Goal: Information Seeking & Learning: Find specific fact

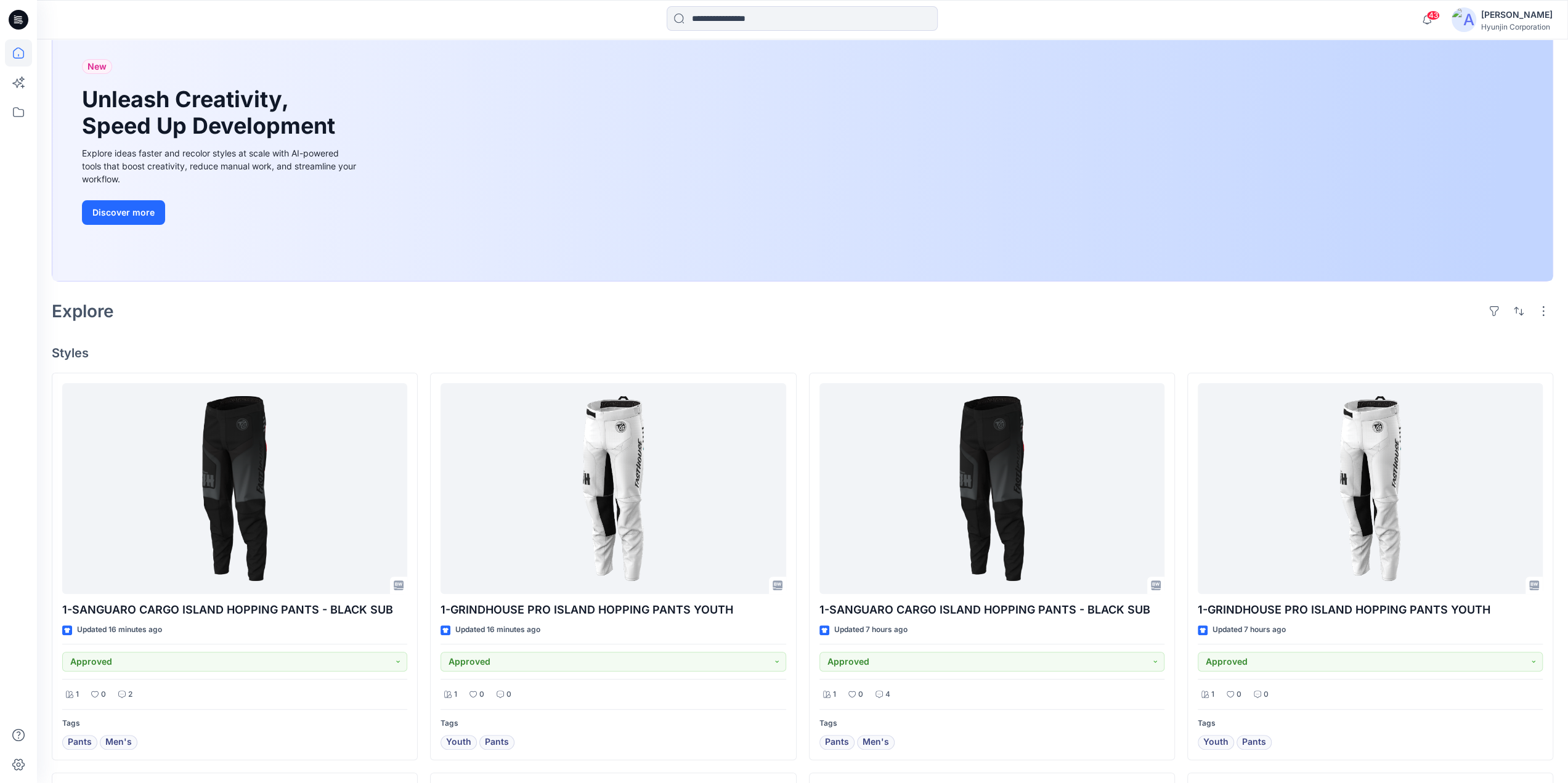
scroll to position [123, 0]
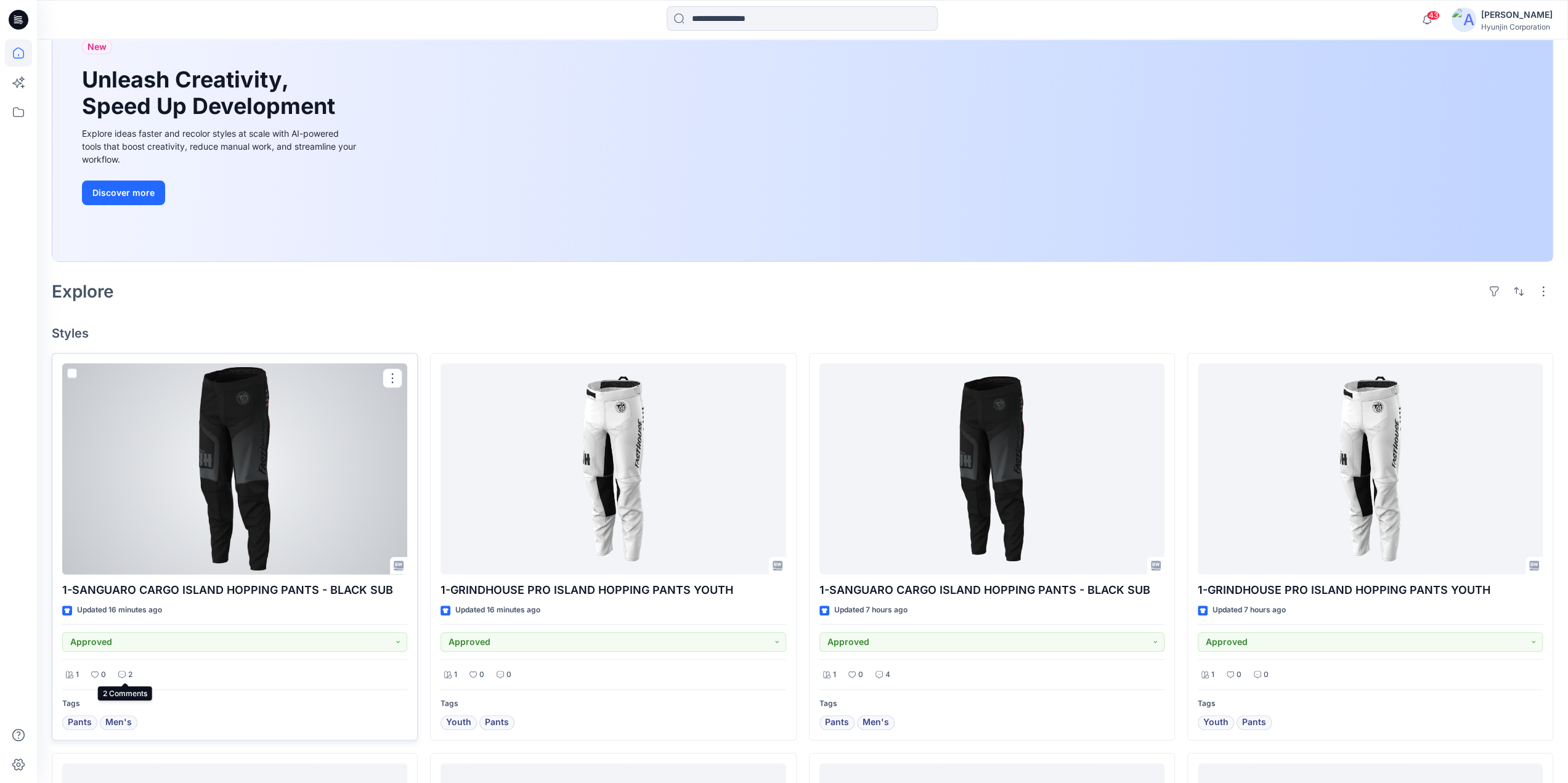
click at [131, 668] on p "2" at bounding box center [130, 674] width 4 height 13
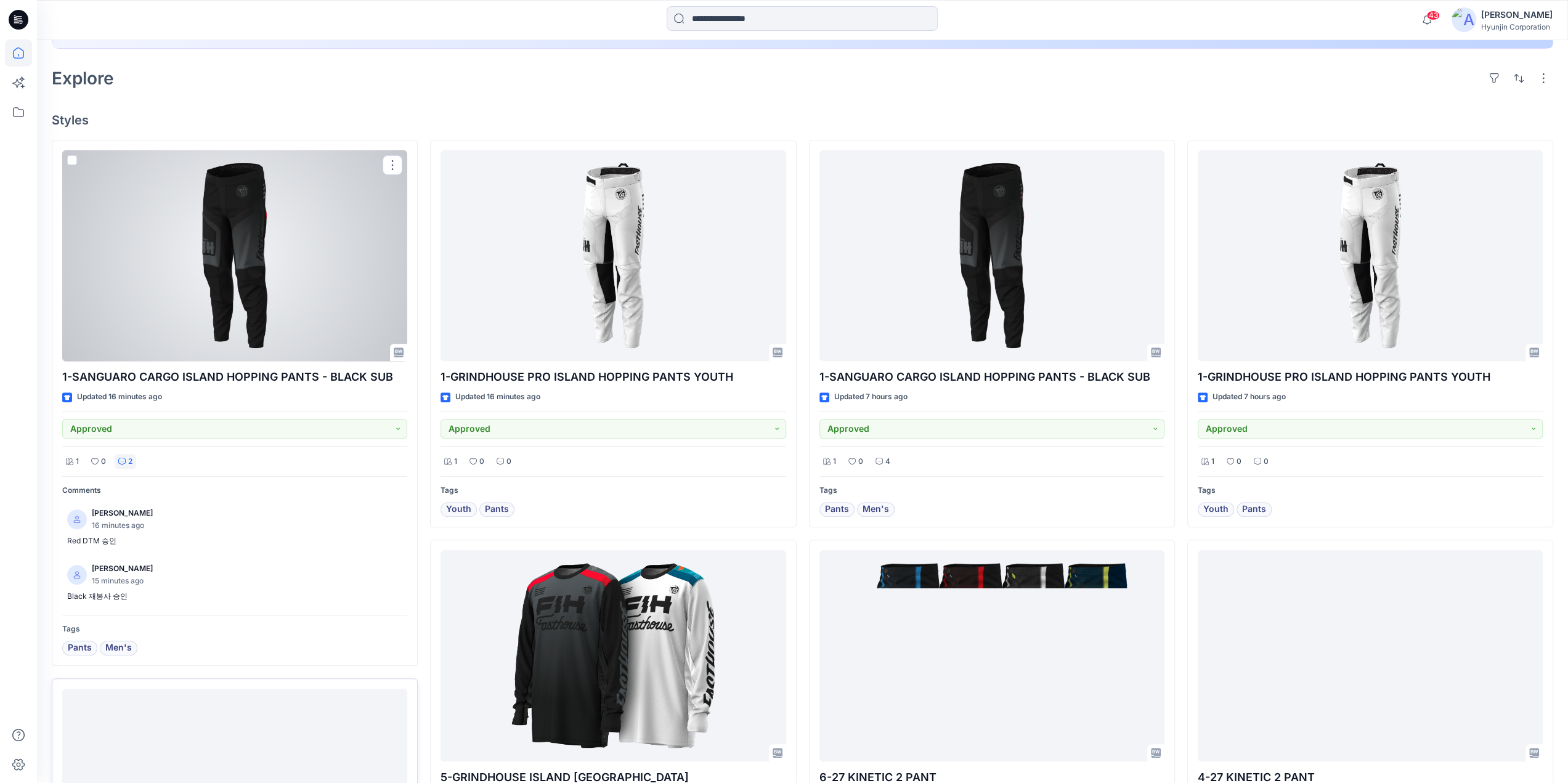
scroll to position [370, 0]
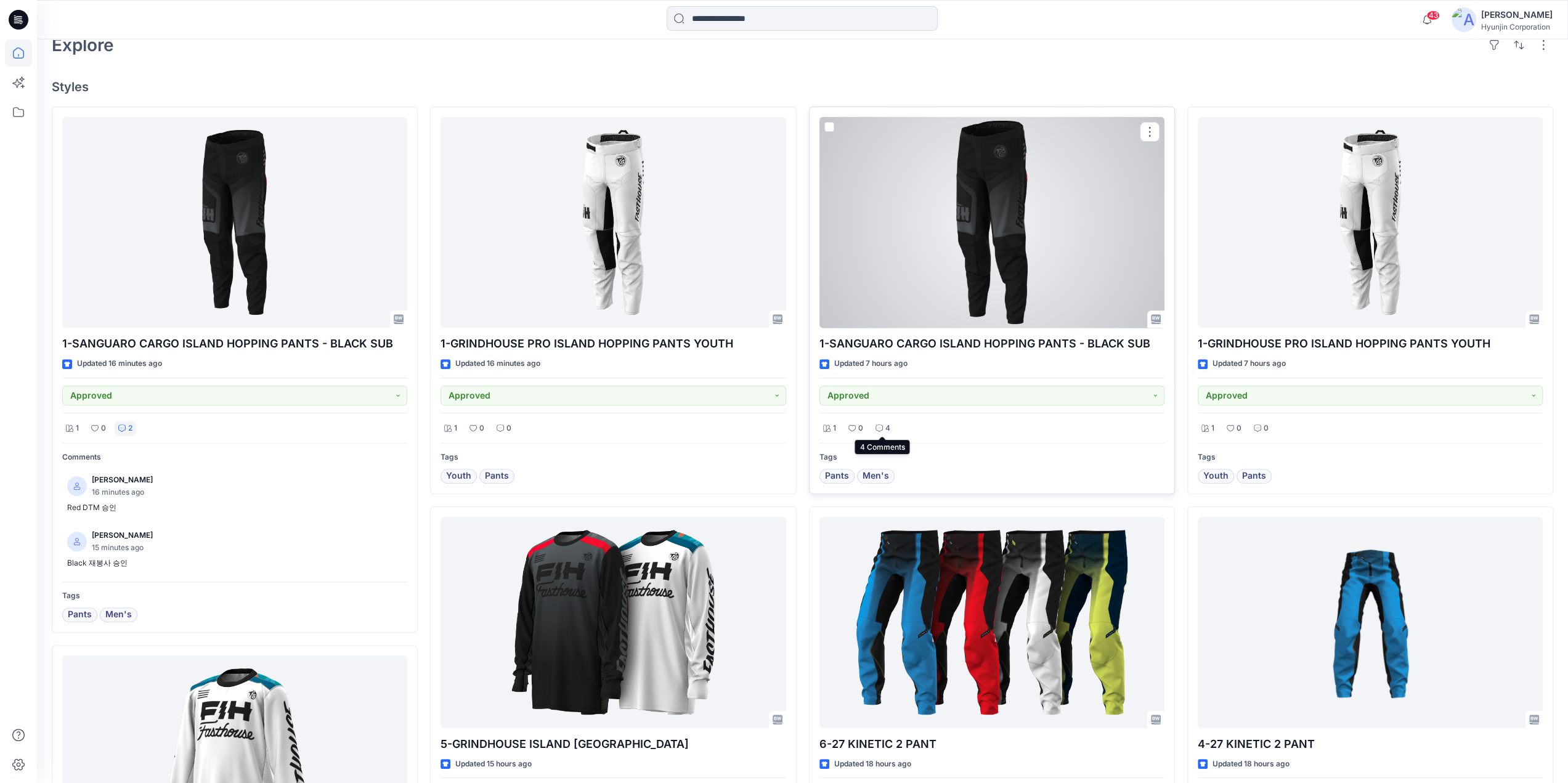
click at [883, 429] on div "4" at bounding box center [883, 428] width 22 height 15
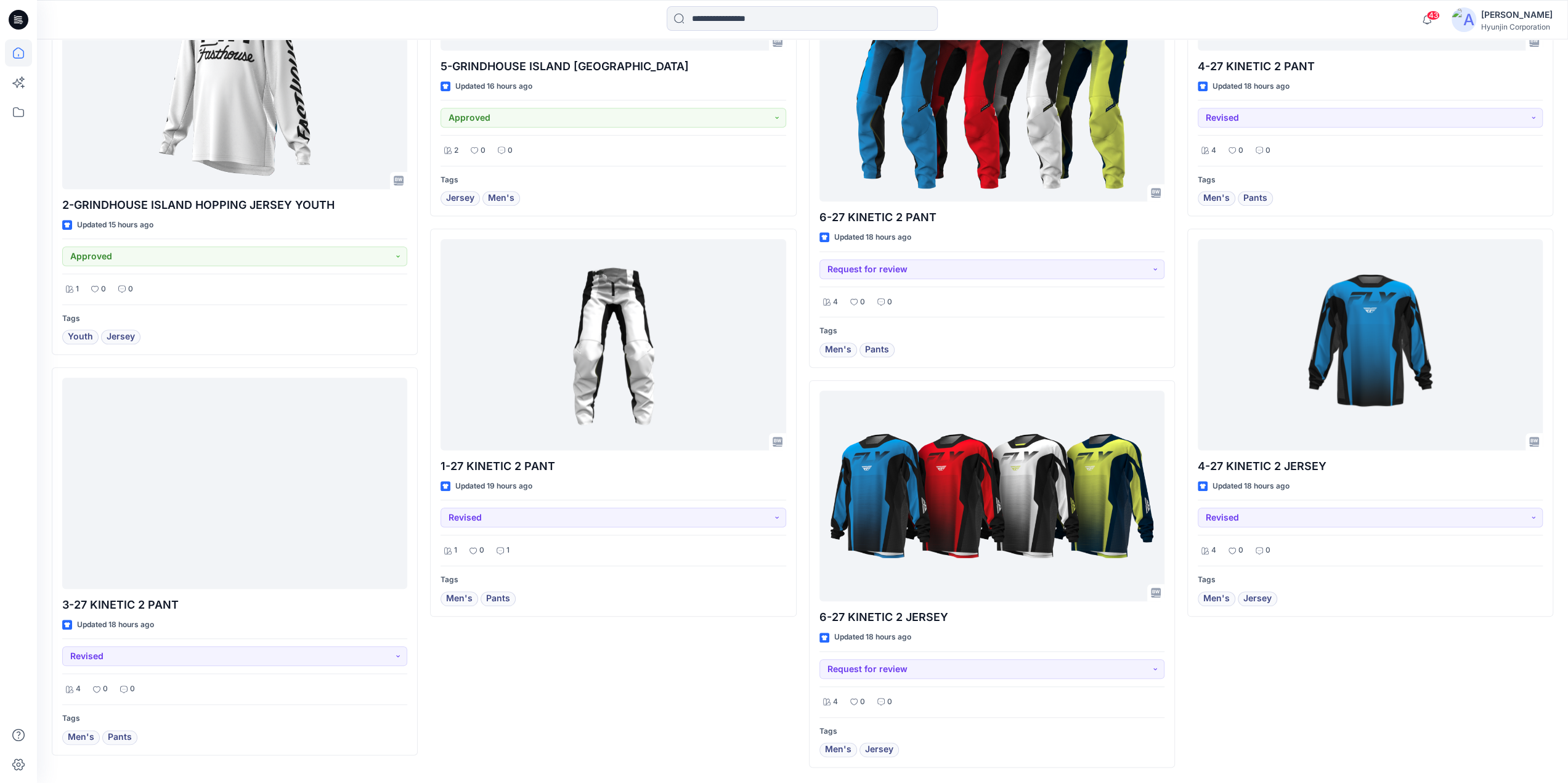
scroll to position [1088, 0]
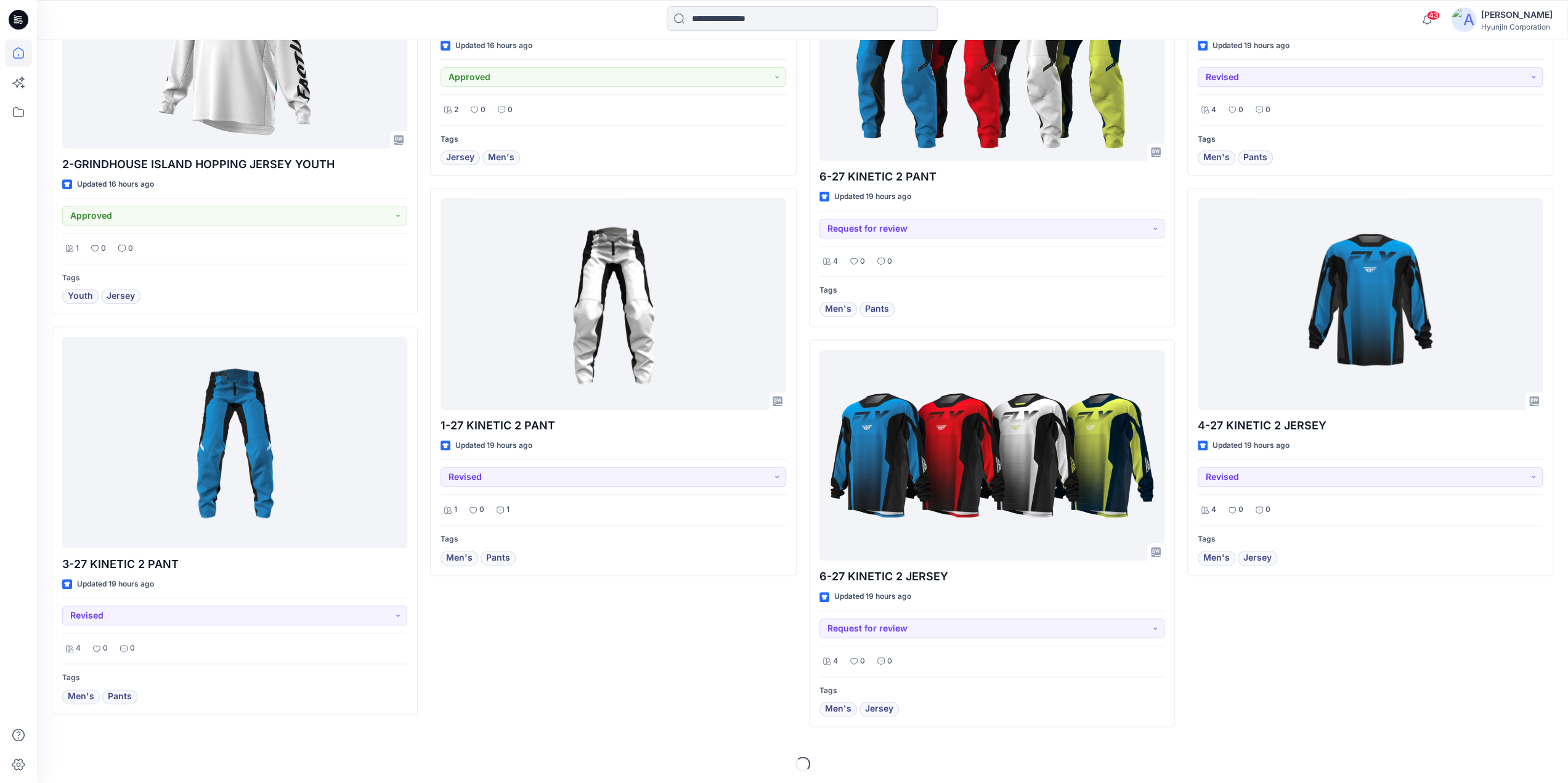
click at [590, 609] on div "1-GRINDHOUSE PRO ISLAND HOPPING PANTS YOUTH Updated 44 minutes ago Approved 1 0…" at bounding box center [613, 57] width 366 height 1339
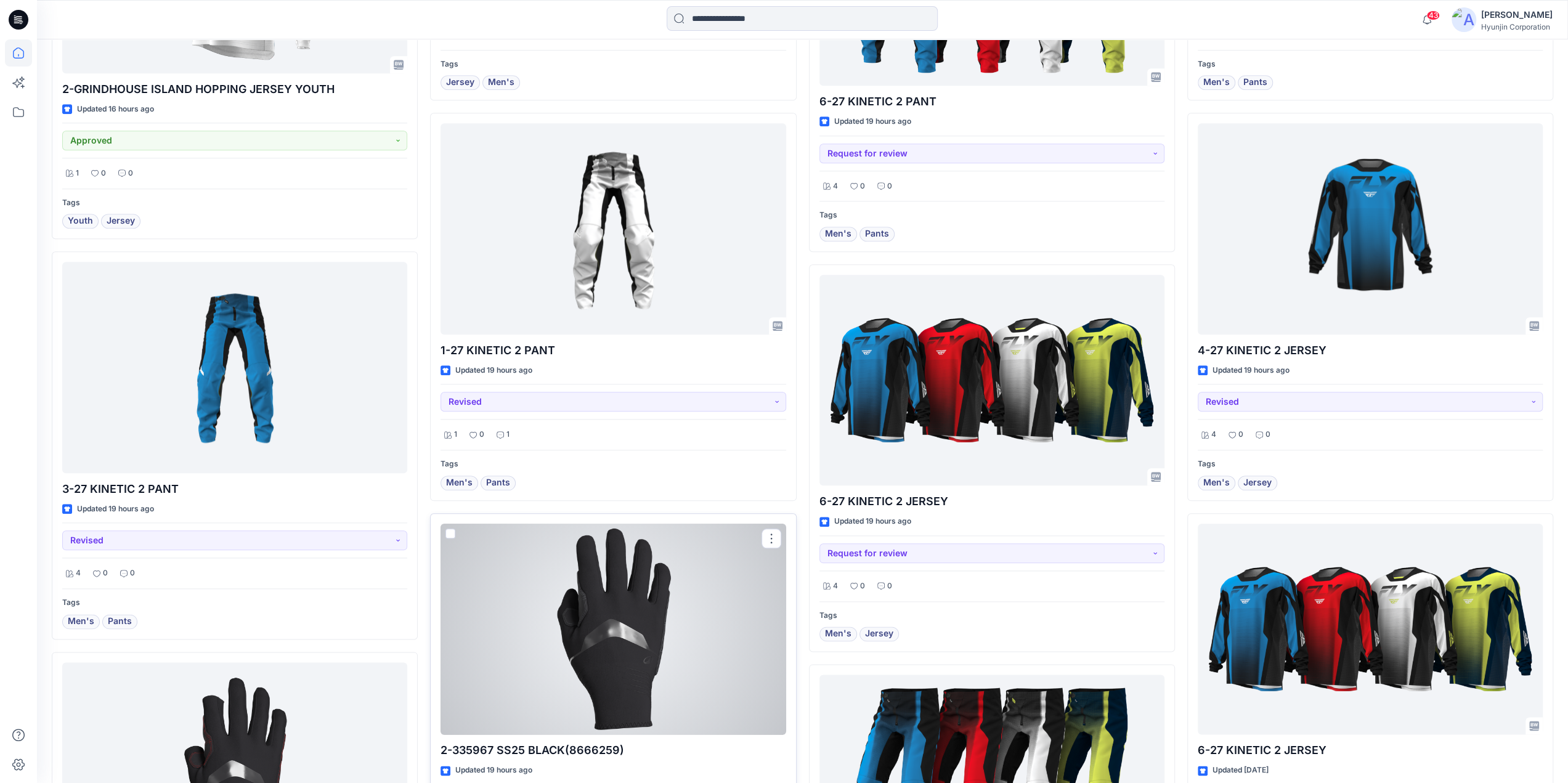
scroll to position [1273, 0]
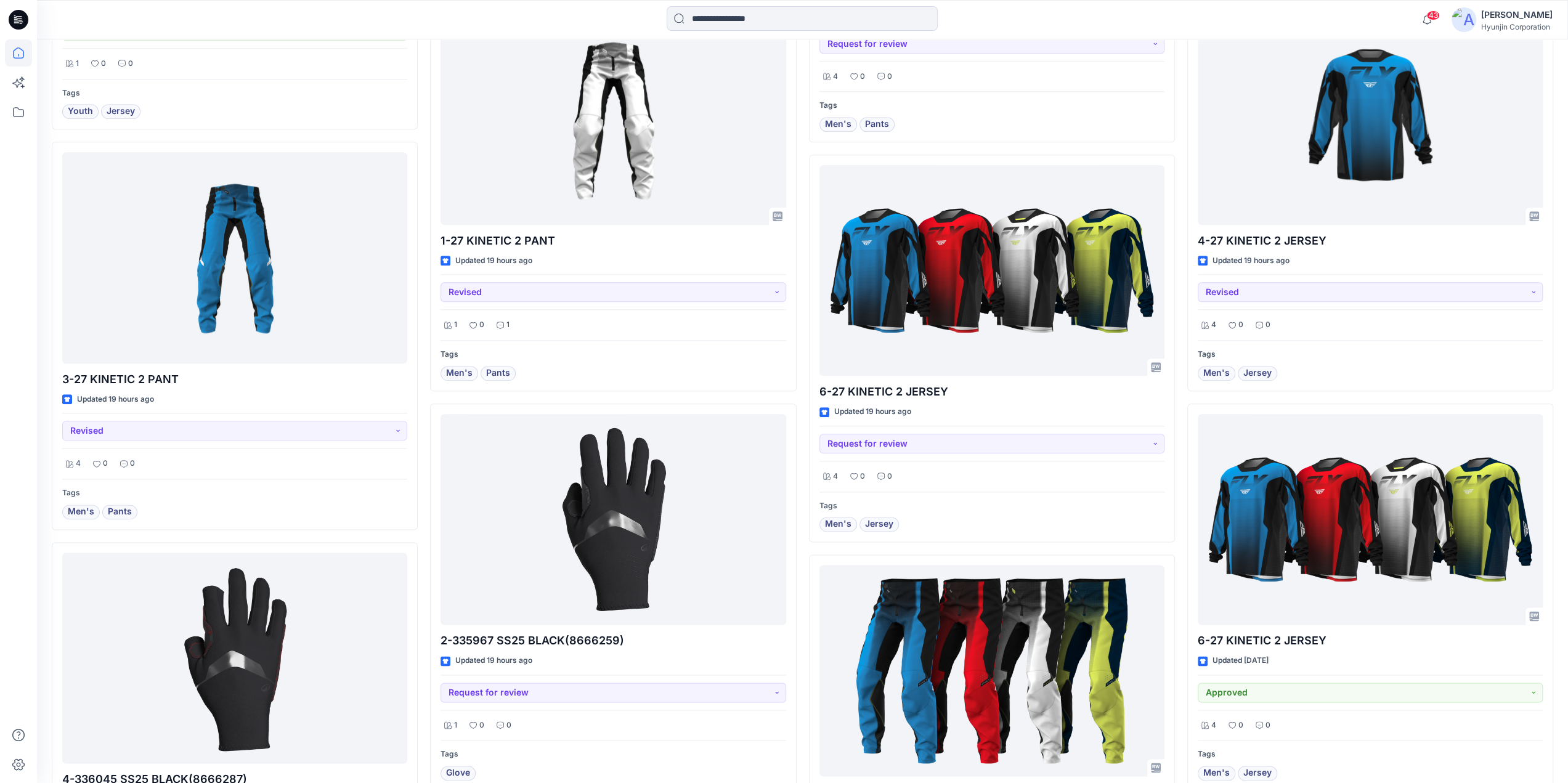
click at [34, 561] on div at bounding box center [19, 391] width 37 height 783
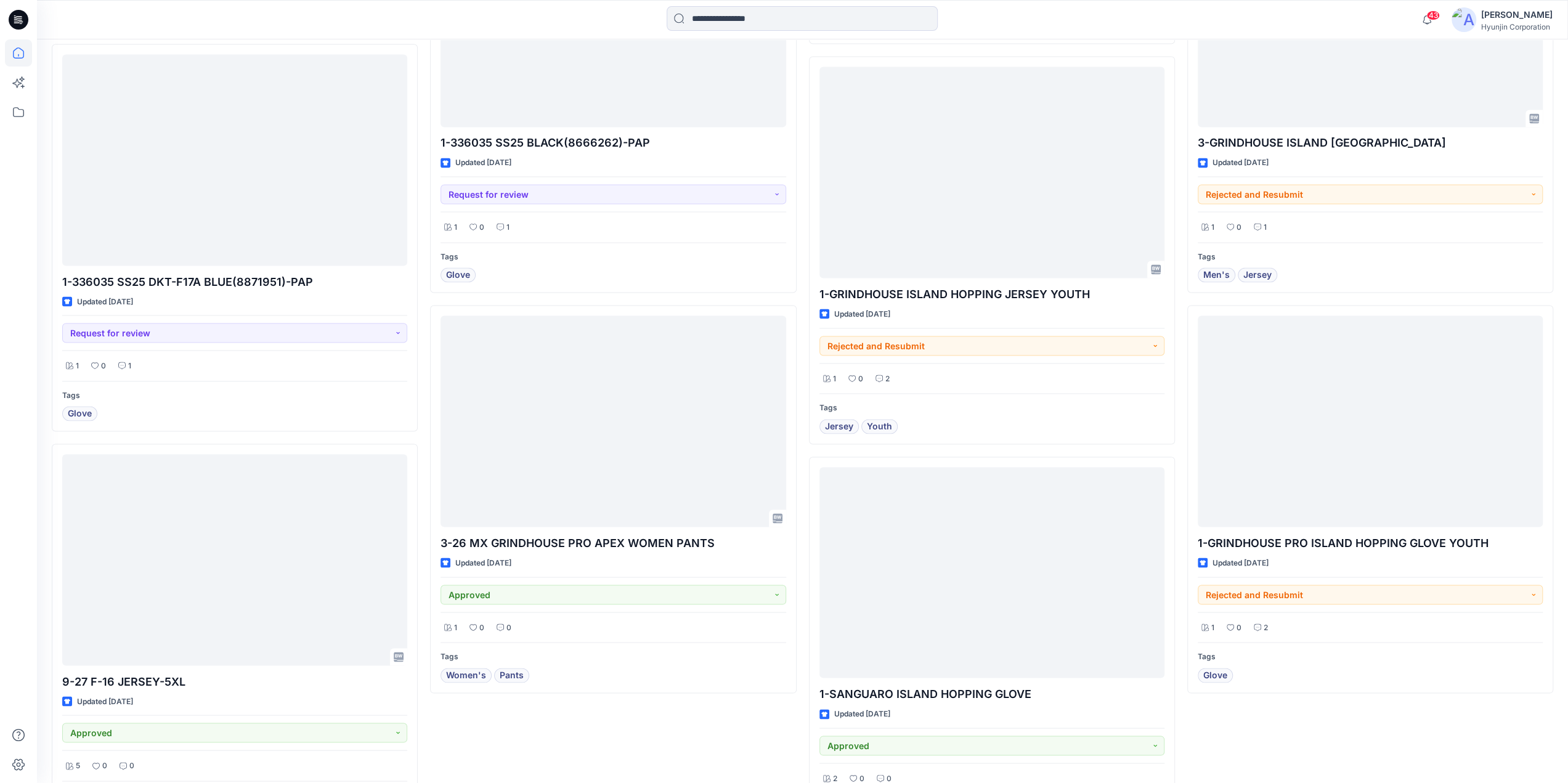
scroll to position [2258, 0]
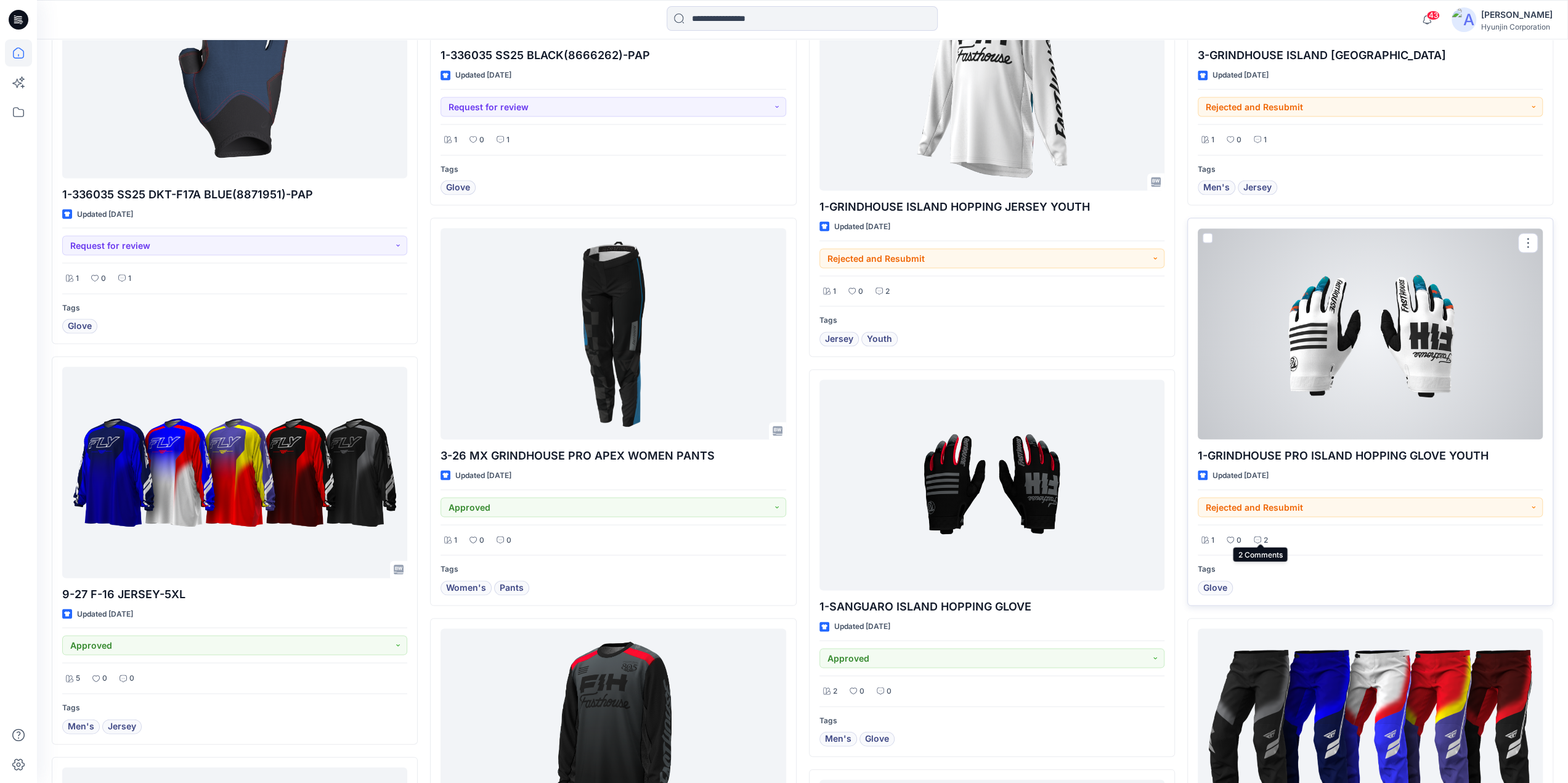
click at [1265, 538] on p "2" at bounding box center [1265, 539] width 4 height 13
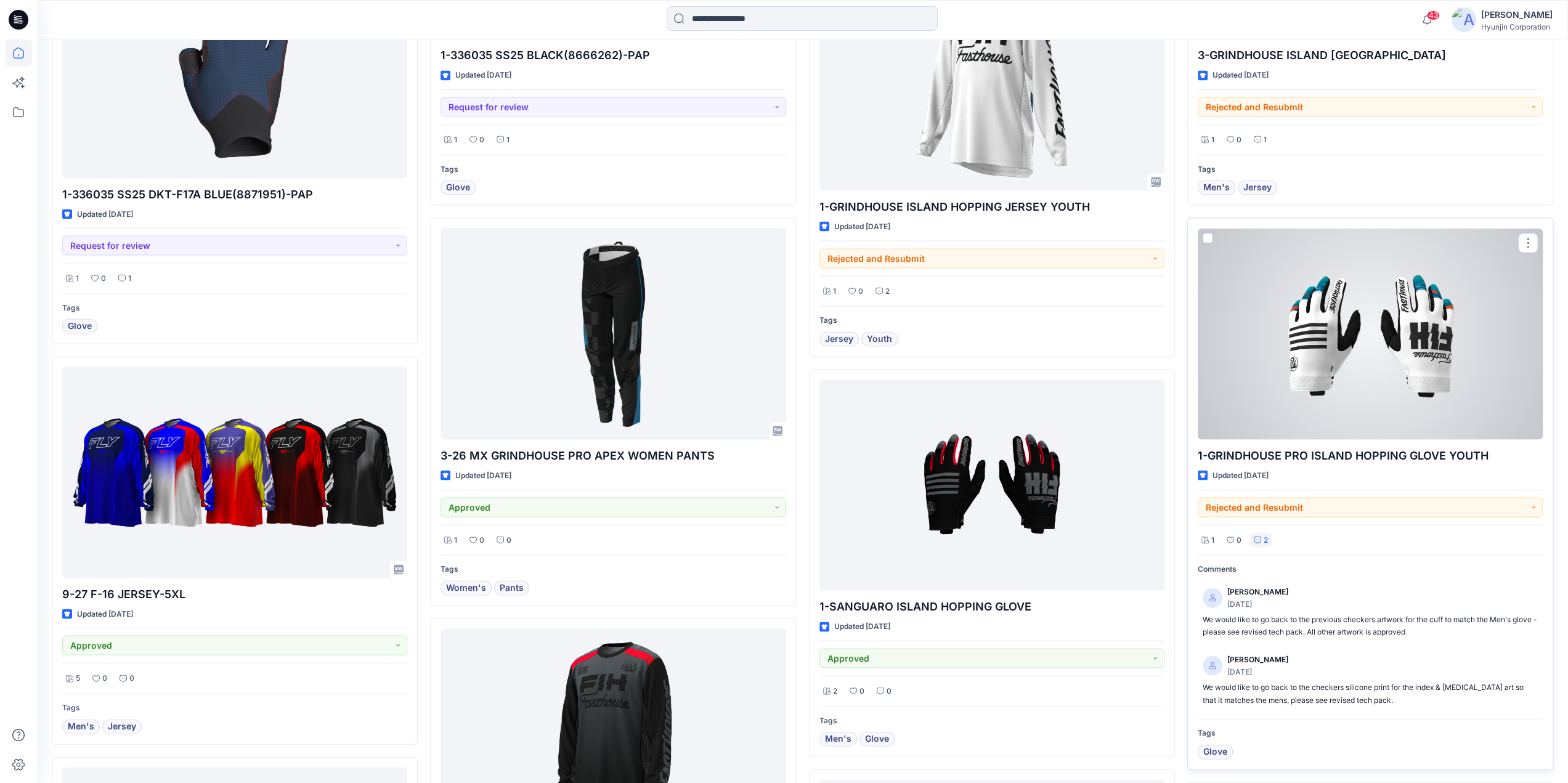
click at [1275, 374] on div at bounding box center [1370, 333] width 345 height 212
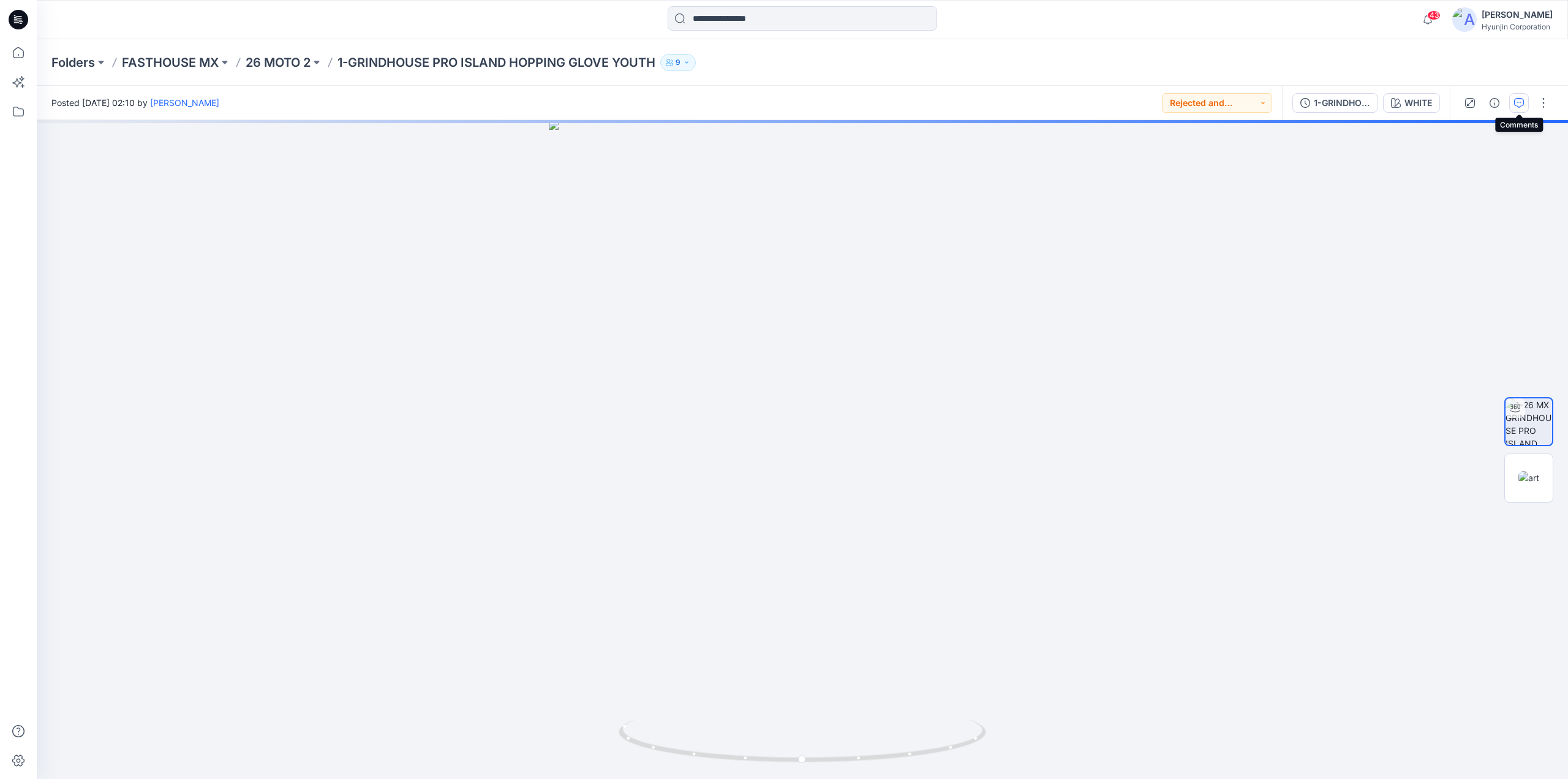
click at [1521, 104] on icon "button" at bounding box center [1519, 103] width 10 height 10
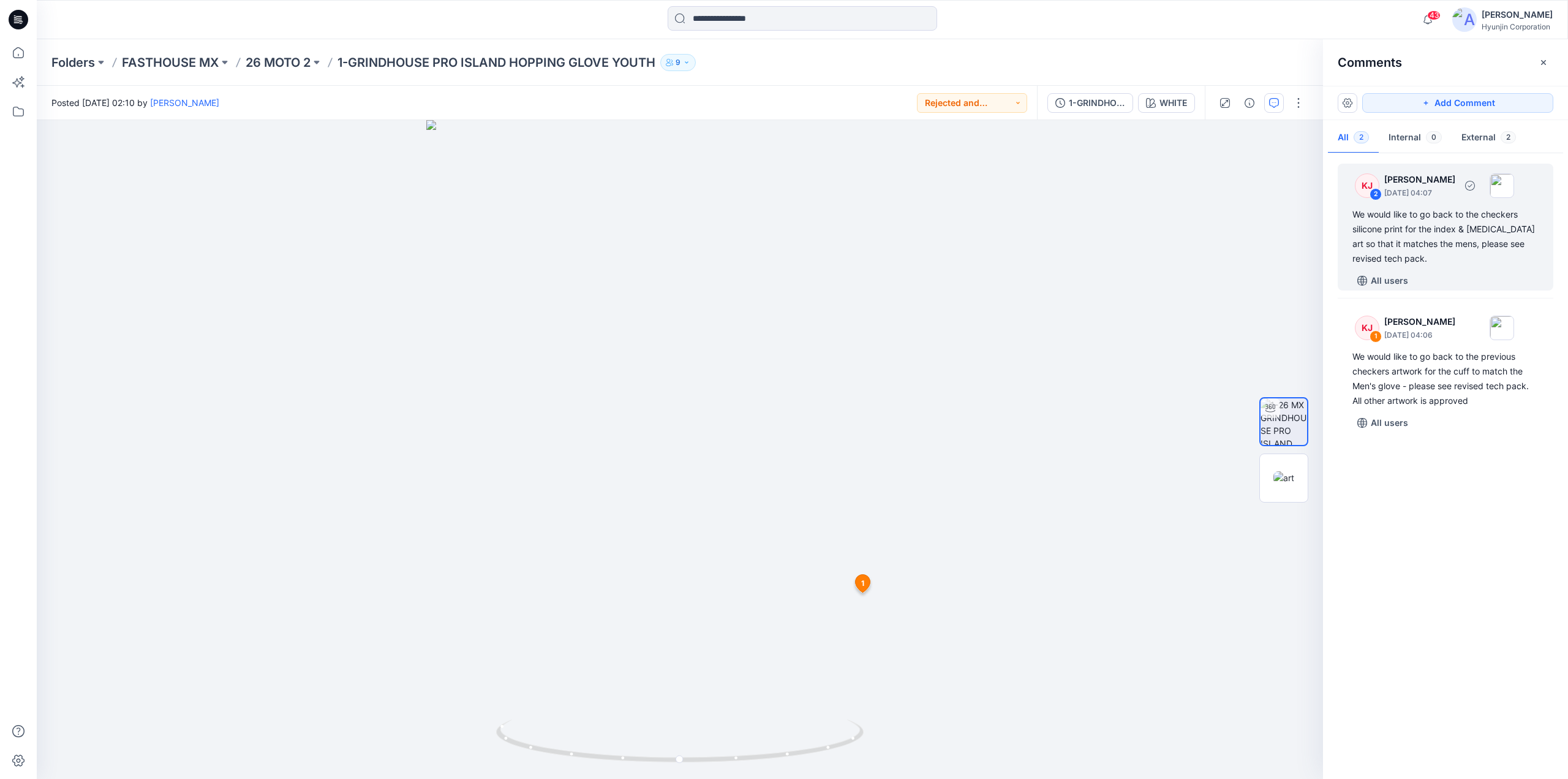
click at [1425, 231] on div "We would like to go back to the checkers silicone print for the index & [MEDICA…" at bounding box center [1446, 236] width 186 height 59
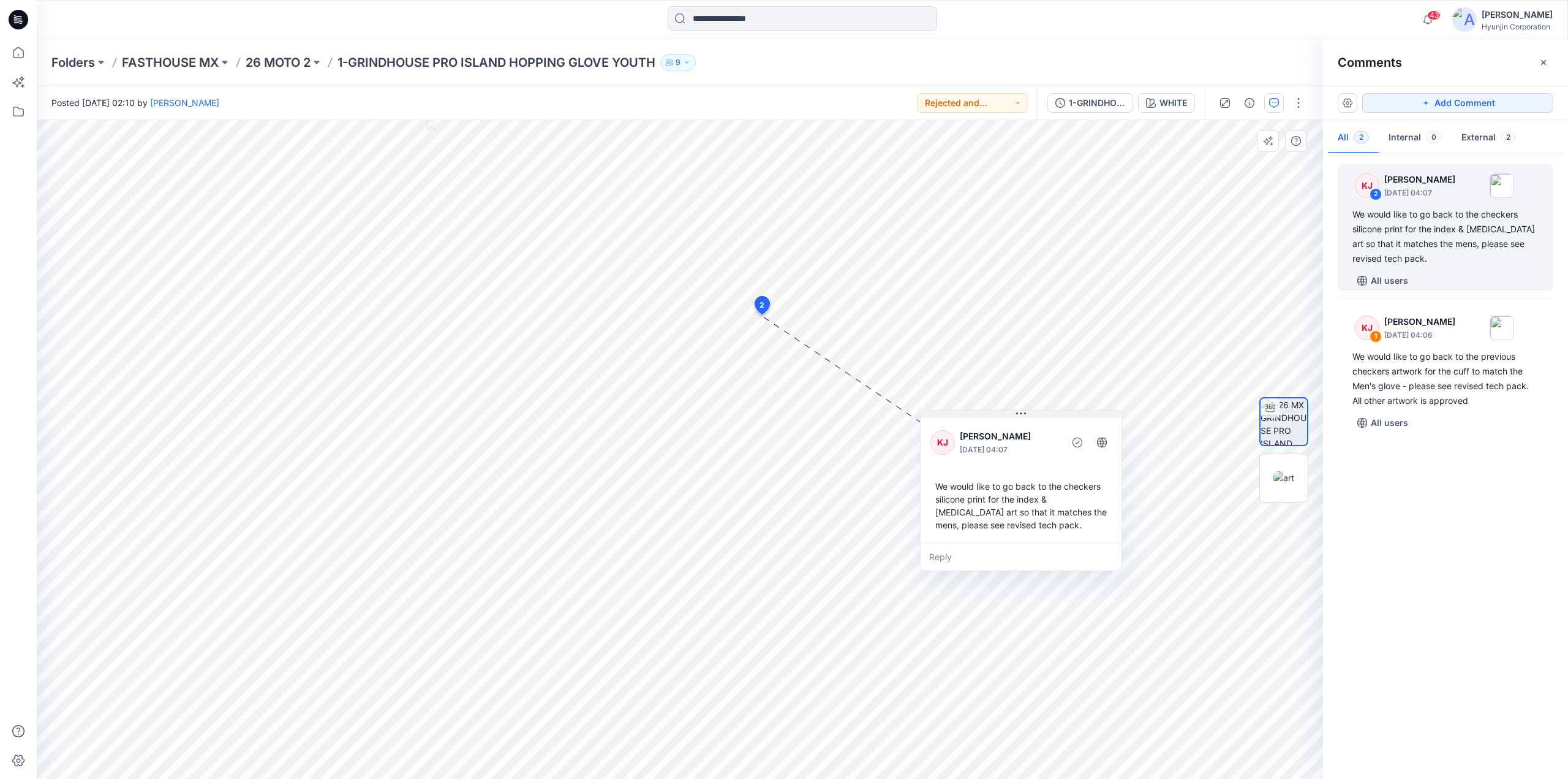
drag, startPoint x: 877, startPoint y: 330, endPoint x: 1045, endPoint y: 418, distance: 189.7
click at [1045, 418] on button at bounding box center [1022, 414] width 201 height 8
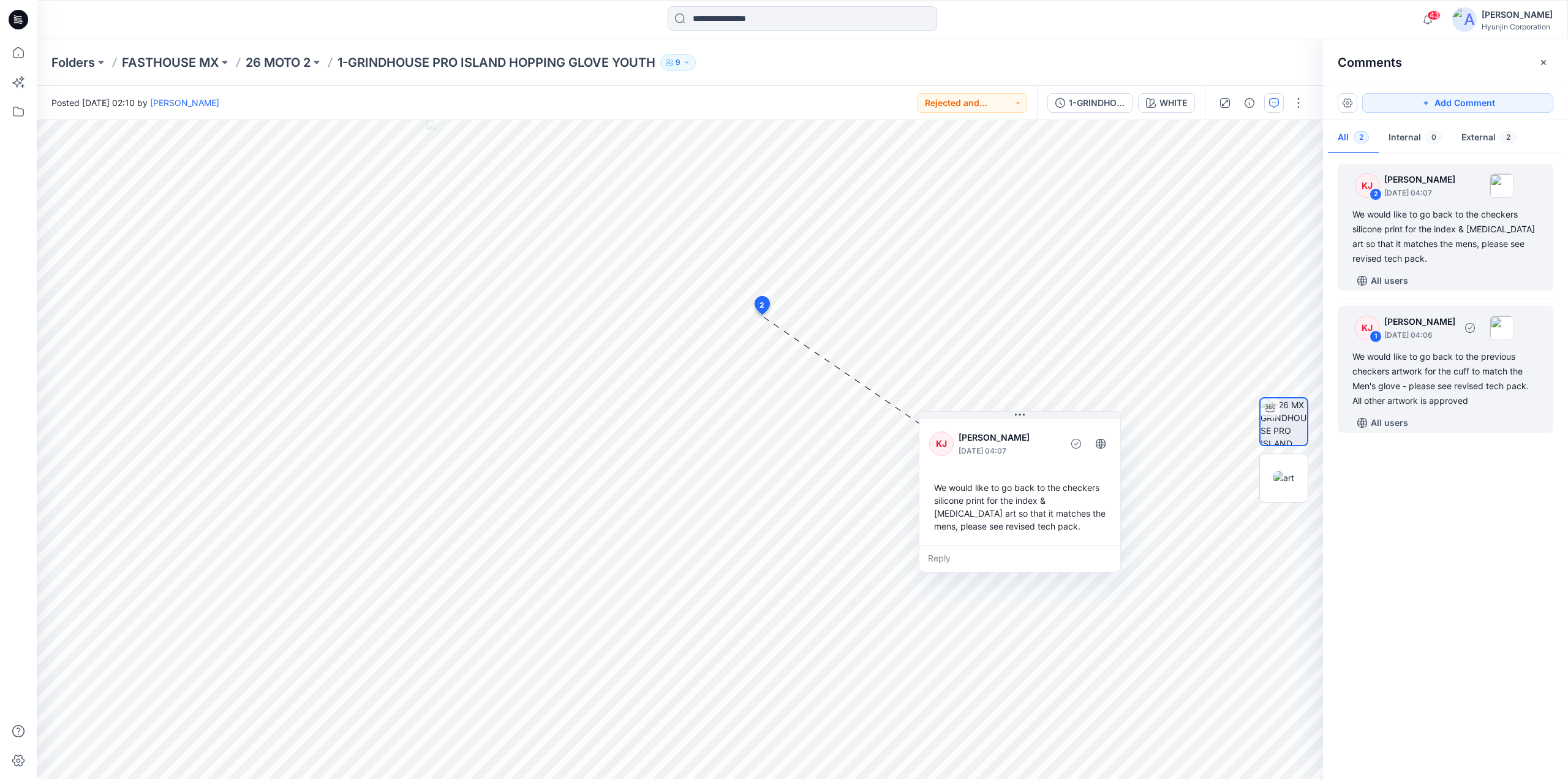
click at [1446, 395] on div "We would like to go back to the previous checkers artwork for the cuff to match…" at bounding box center [1446, 379] width 186 height 59
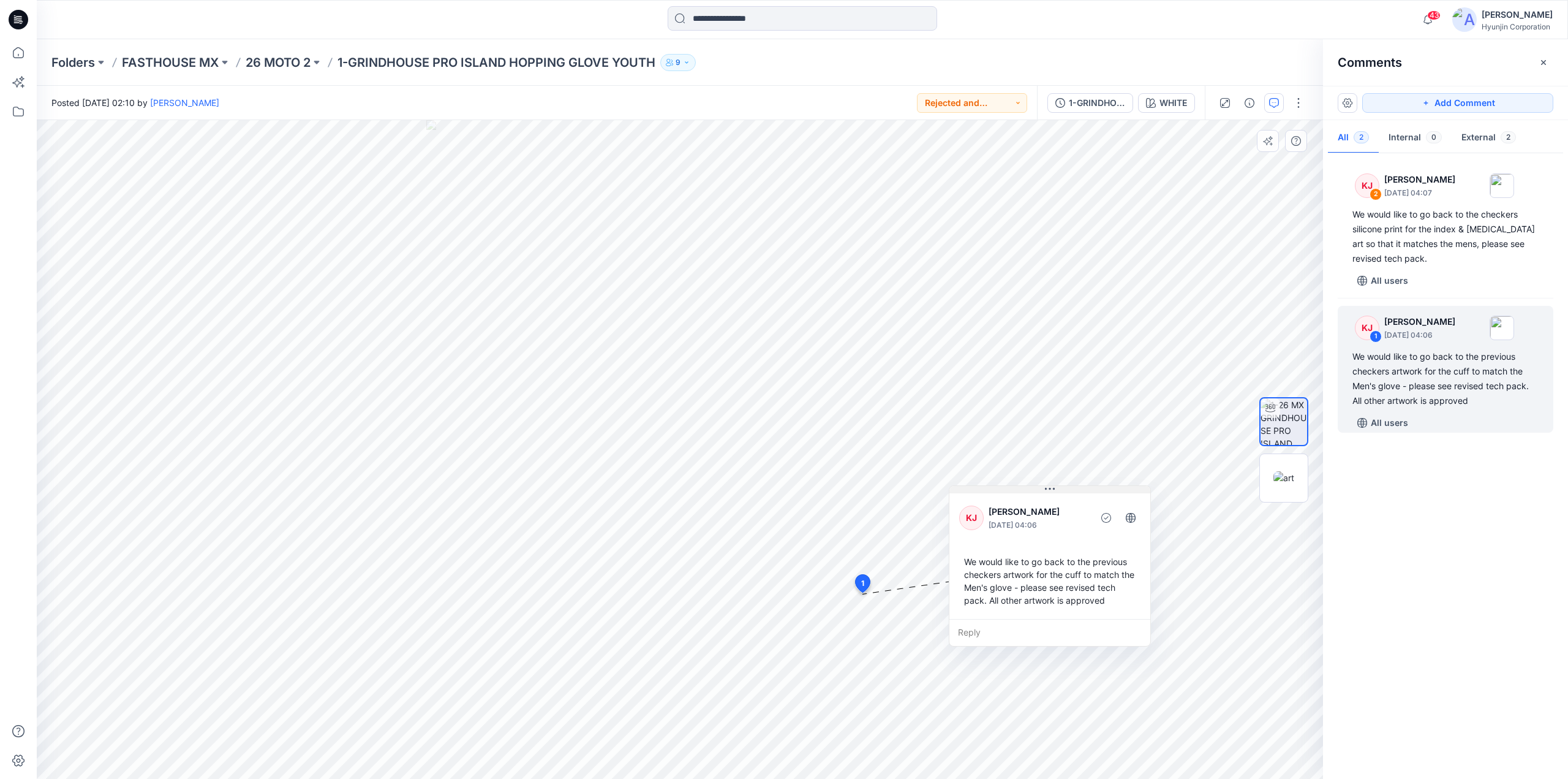
drag, startPoint x: 975, startPoint y: 605, endPoint x: 1081, endPoint y: 492, distance: 154.9
click at [1081, 492] on button at bounding box center [1050, 490] width 201 height 8
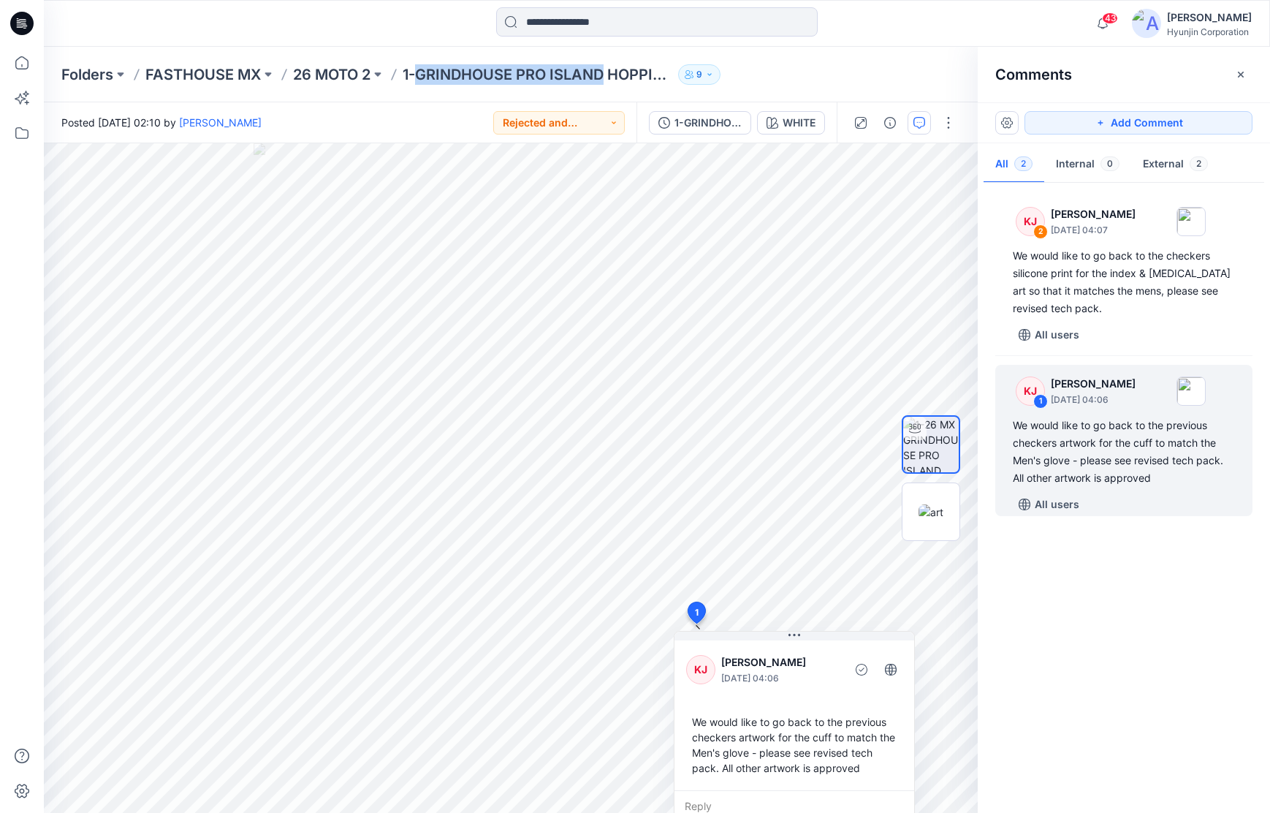
drag, startPoint x: 416, startPoint y: 78, endPoint x: 608, endPoint y: 83, distance: 192.3
click at [608, 83] on p "1-GRINDHOUSE PRO ISLAND HOPPING GLOVE YOUTH" at bounding box center [538, 74] width 270 height 20
copy p "GRINDHOUSE PRO ISLAND"
click at [27, 21] on icon at bounding box center [21, 23] width 23 height 23
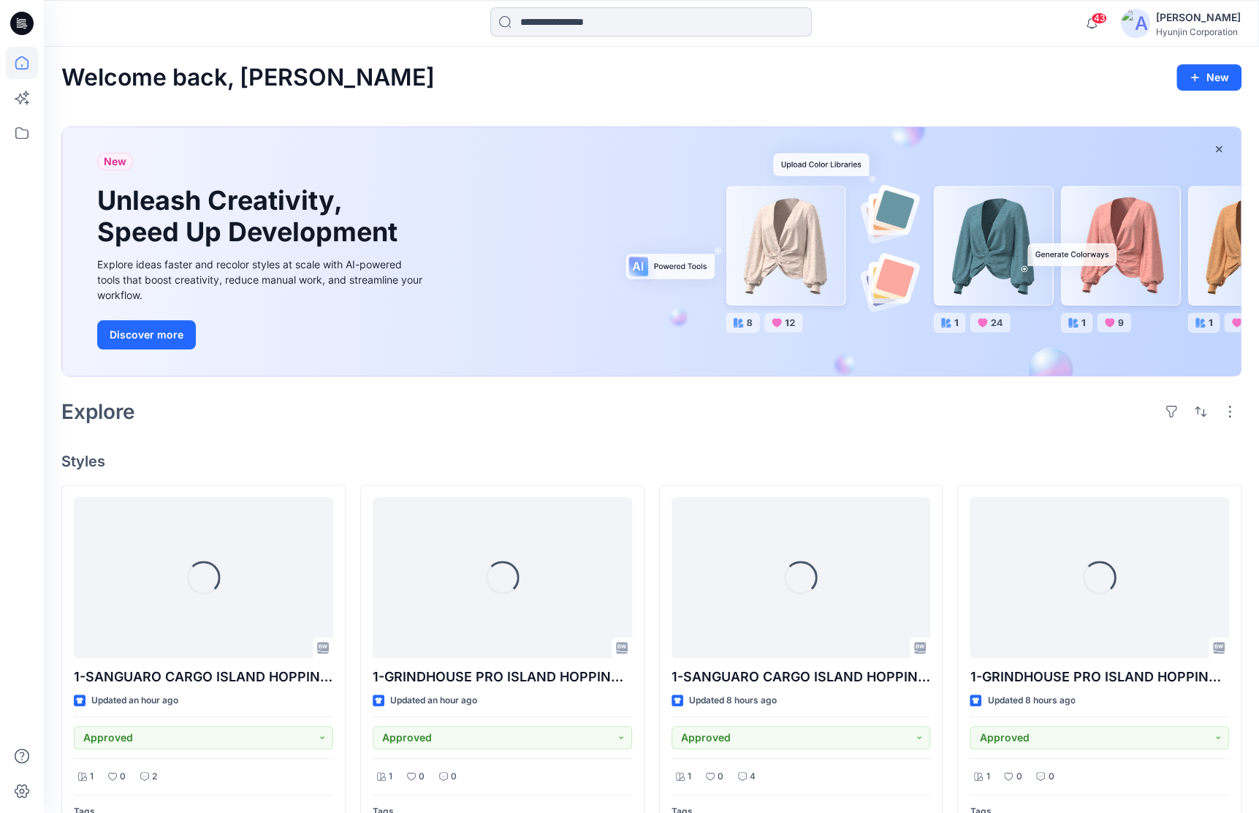
click at [542, 28] on input at bounding box center [651, 21] width 322 height 29
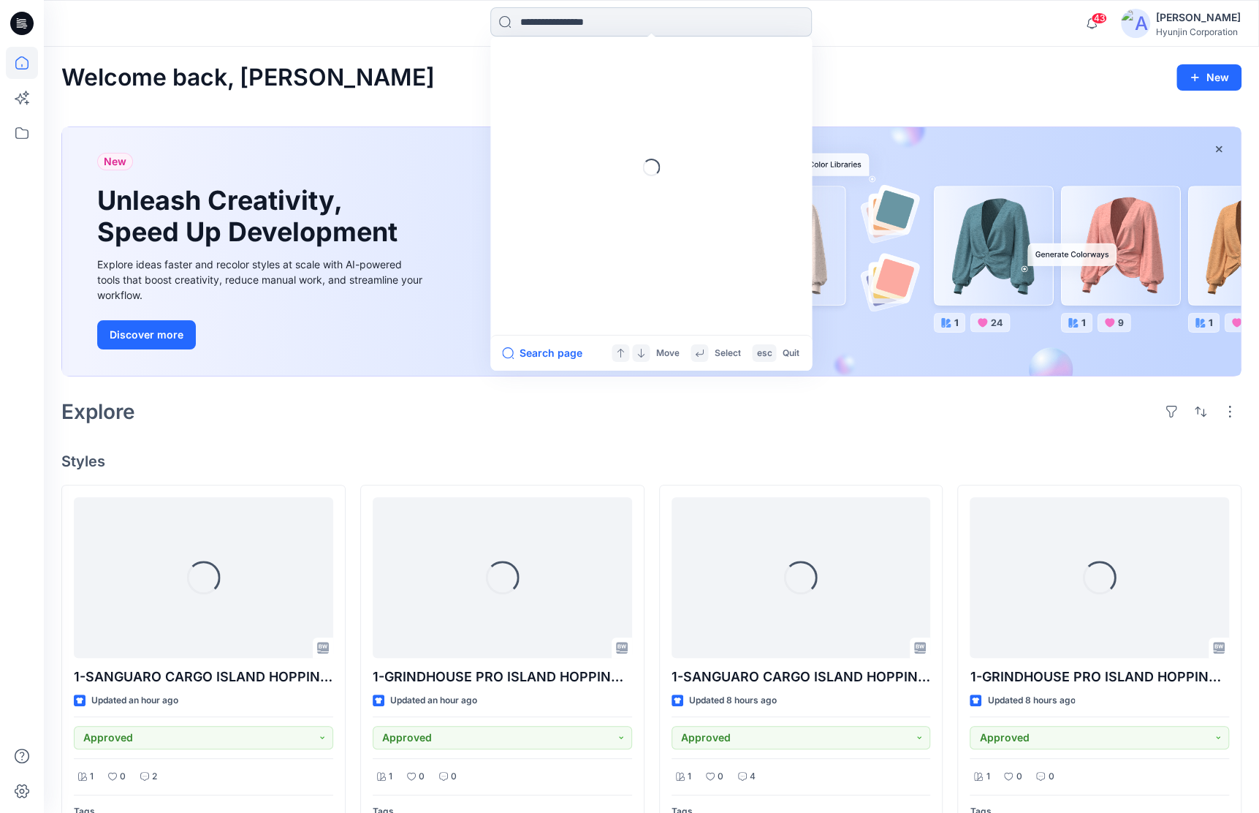
paste input "**********"
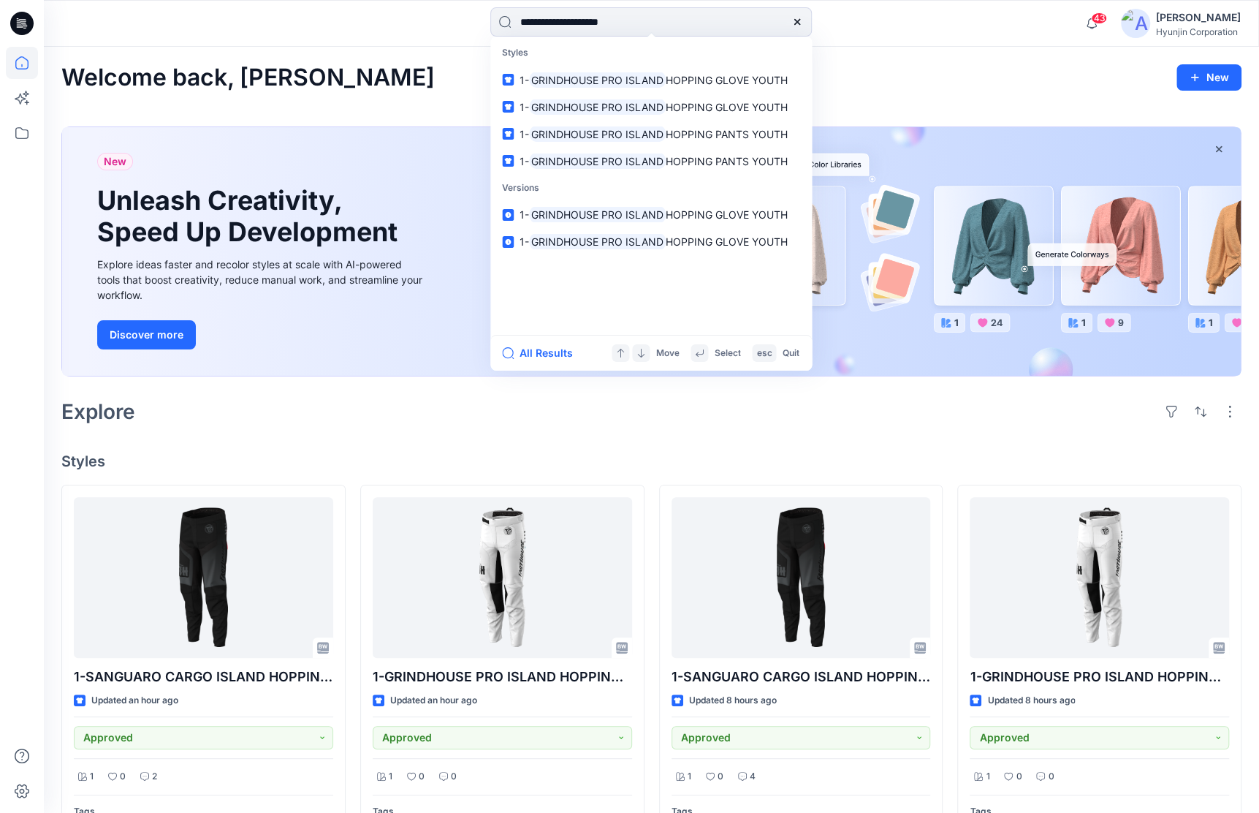
type input "**********"
click at [358, 423] on div "Explore" at bounding box center [651, 411] width 1180 height 35
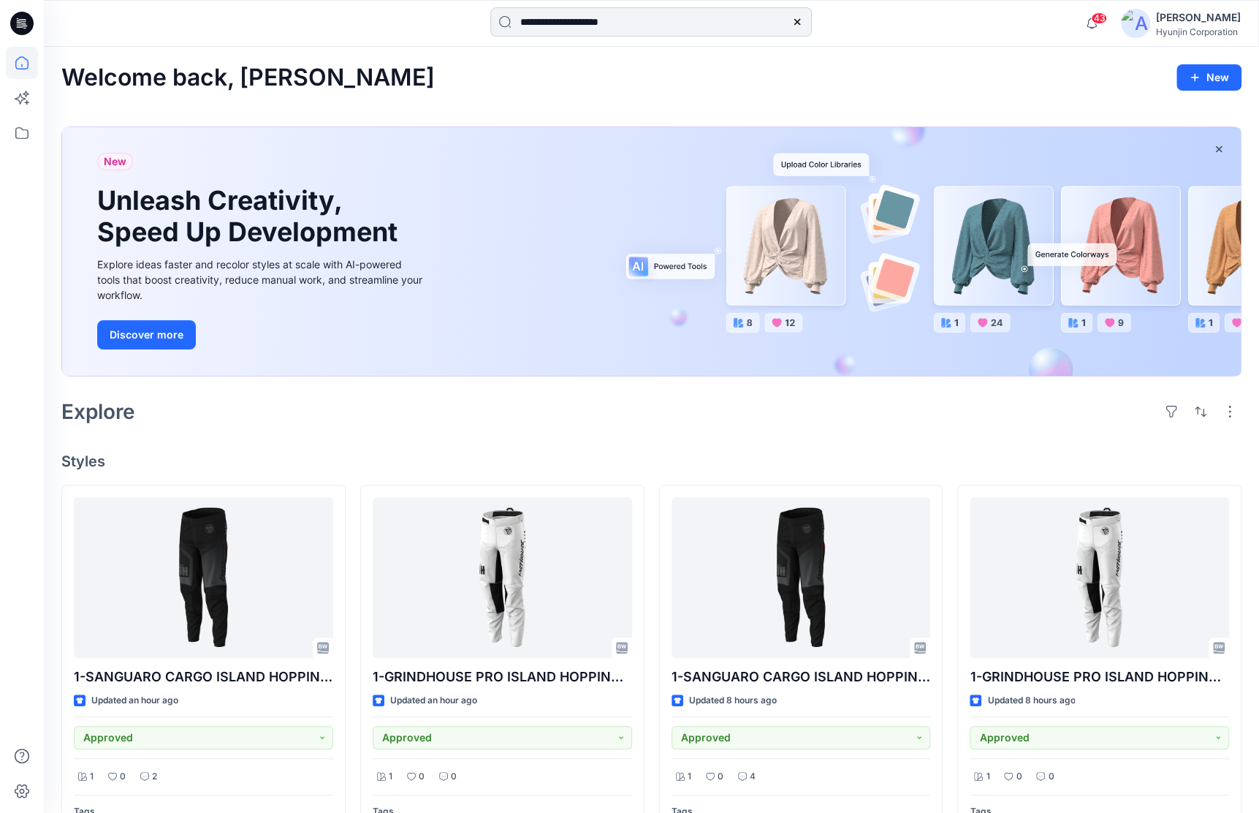
click at [653, 23] on input "**********" at bounding box center [651, 21] width 322 height 29
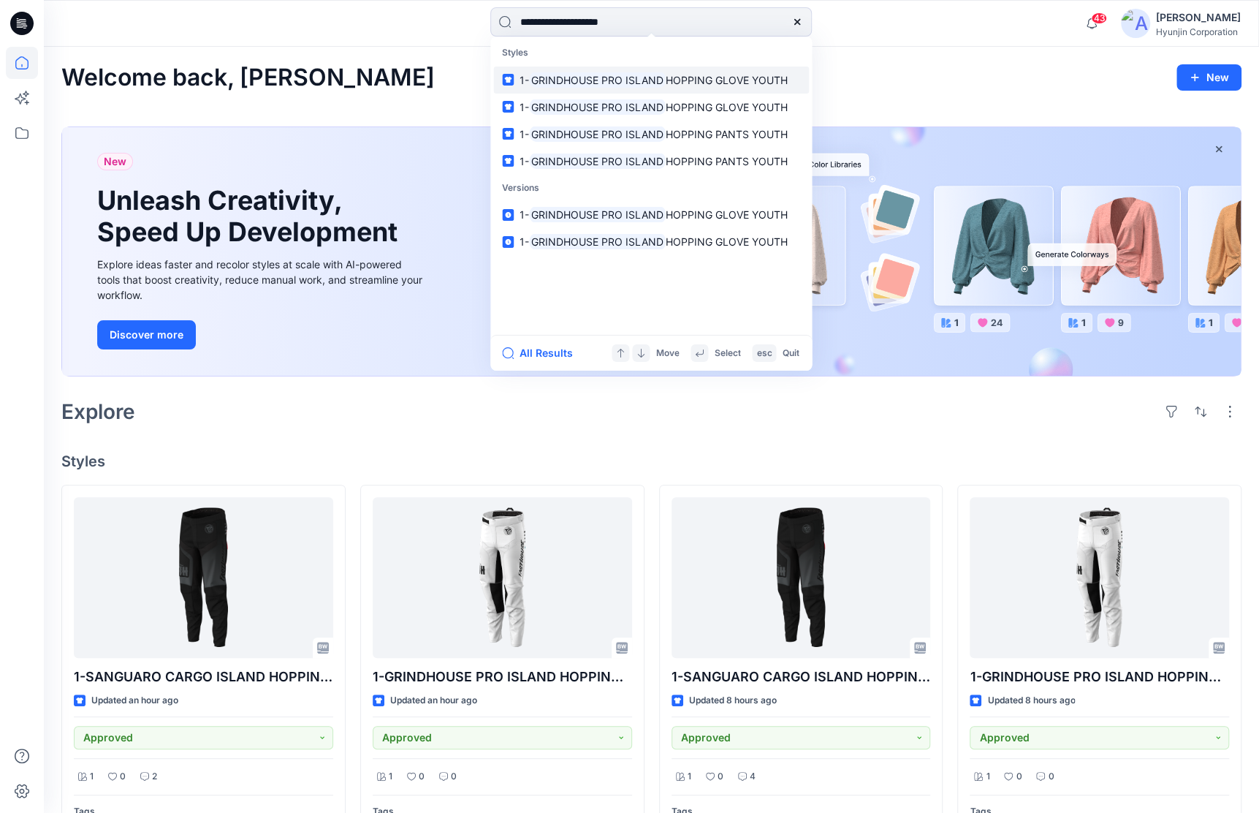
click at [653, 80] on mark "GRINDHOUSE PRO ISLAND" at bounding box center [597, 80] width 137 height 17
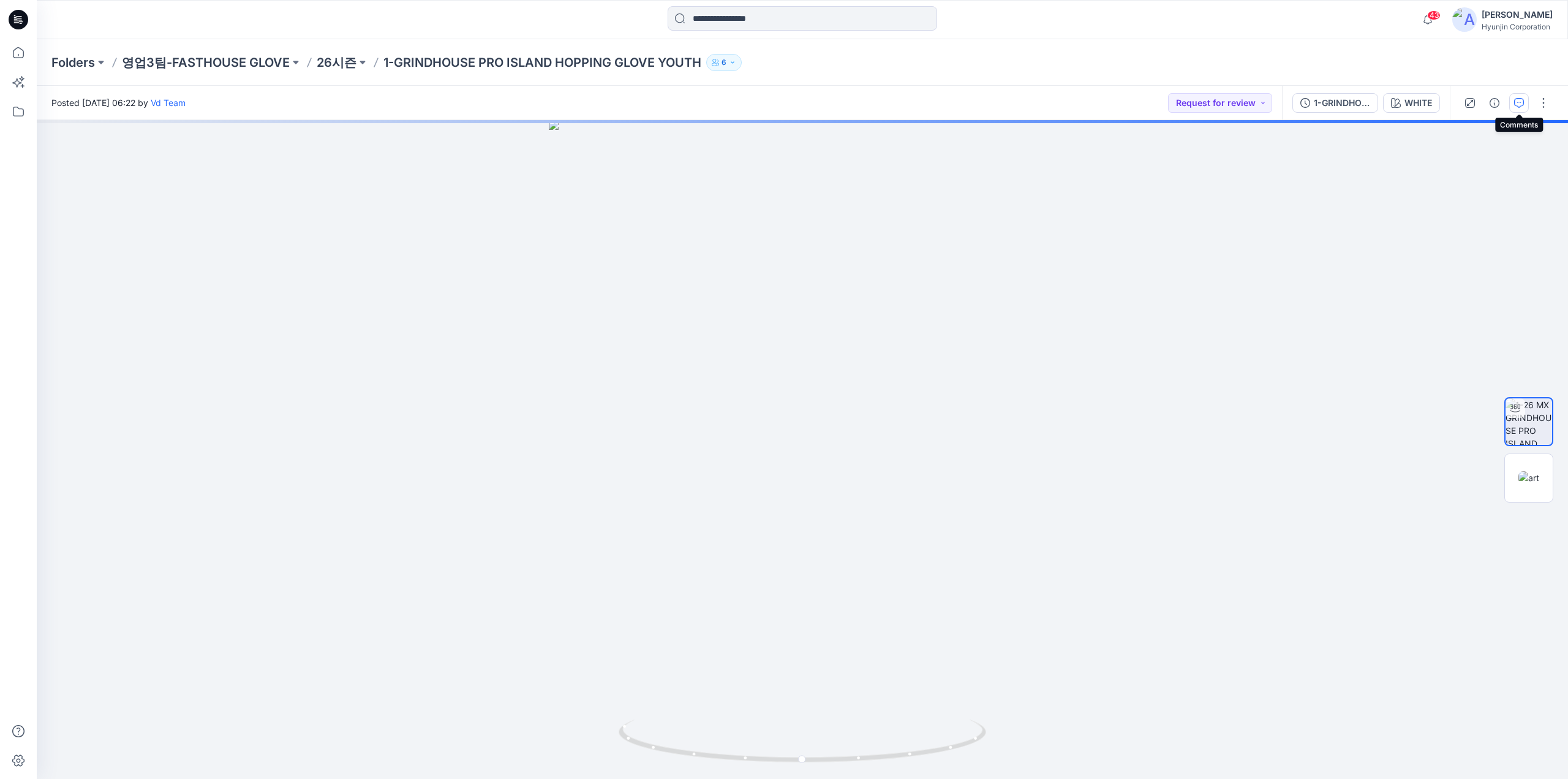
click at [1519, 107] on icon "button" at bounding box center [1519, 103] width 10 height 10
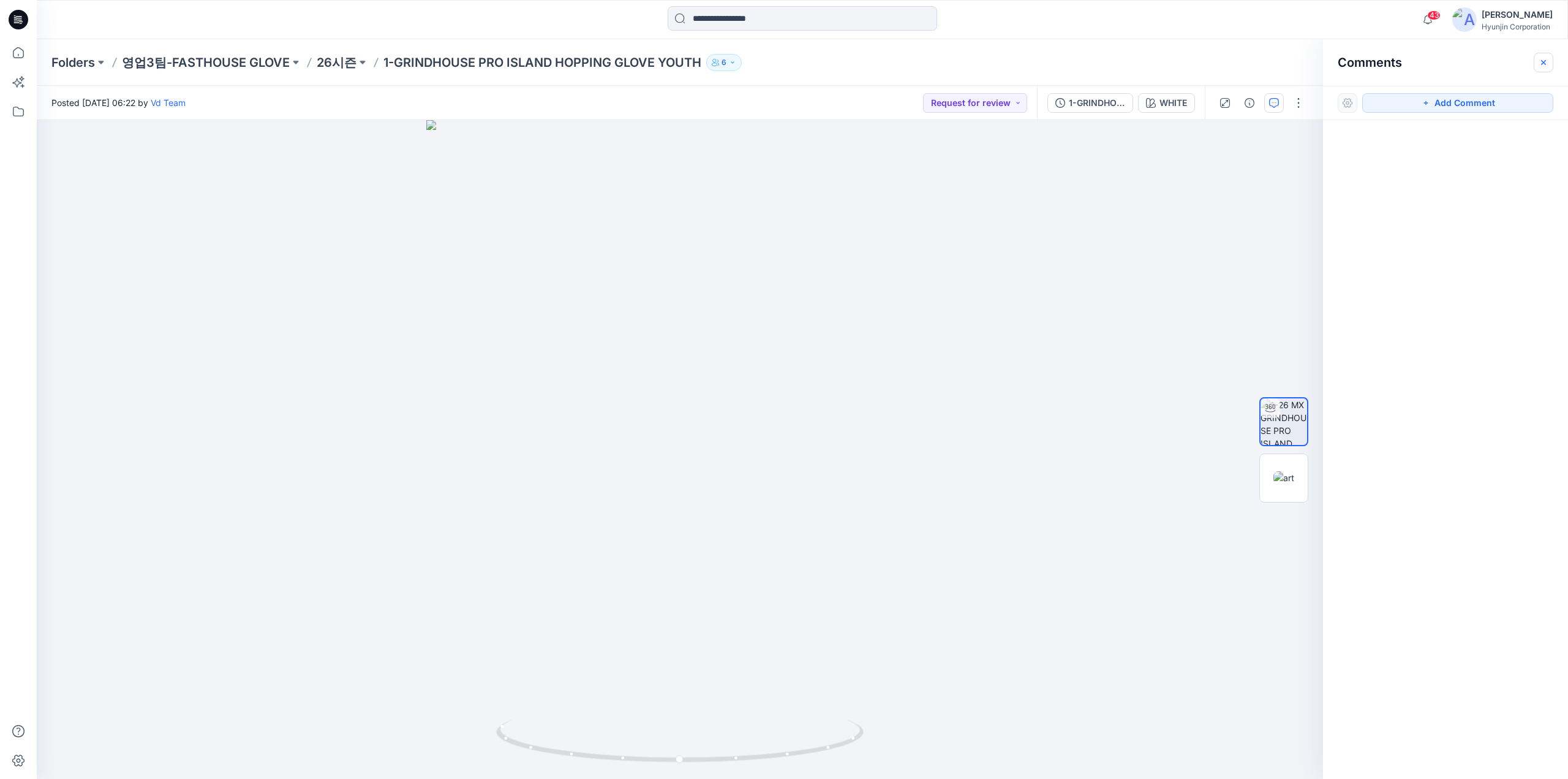
click at [1542, 65] on icon "button" at bounding box center [1544, 63] width 10 height 10
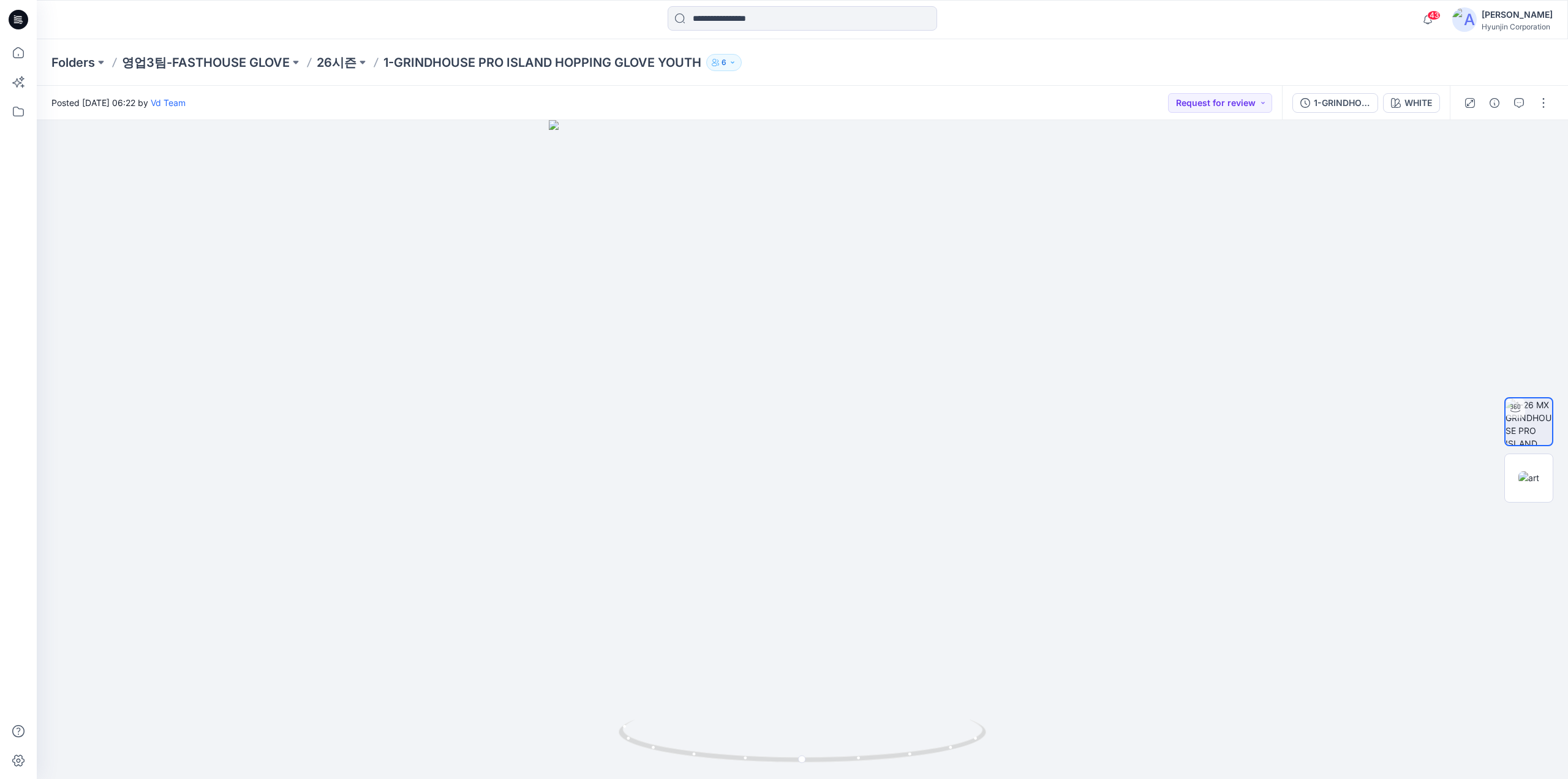
click at [23, 17] on icon at bounding box center [18, 19] width 19 height 19
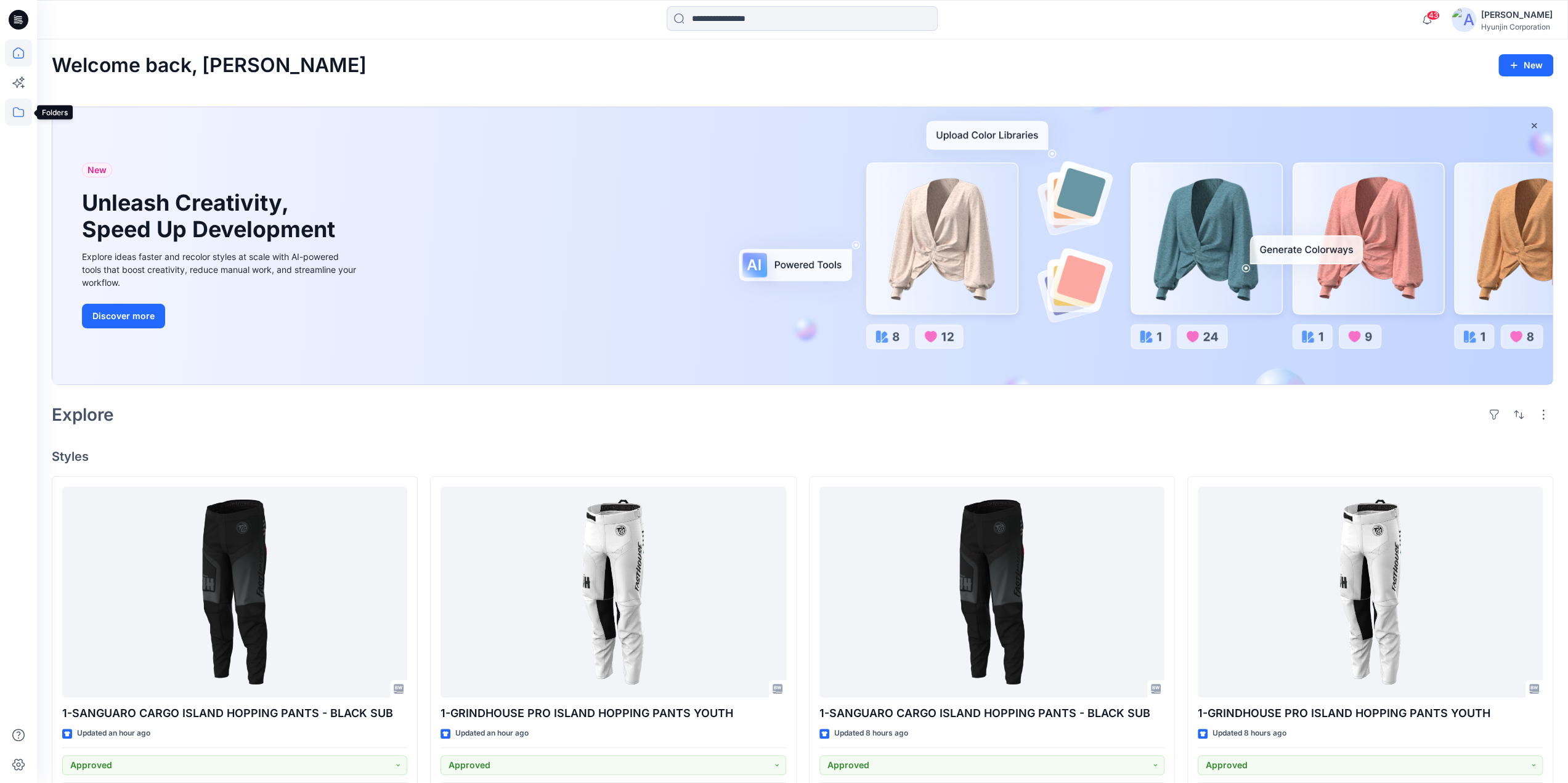
click at [11, 114] on icon at bounding box center [19, 112] width 27 height 27
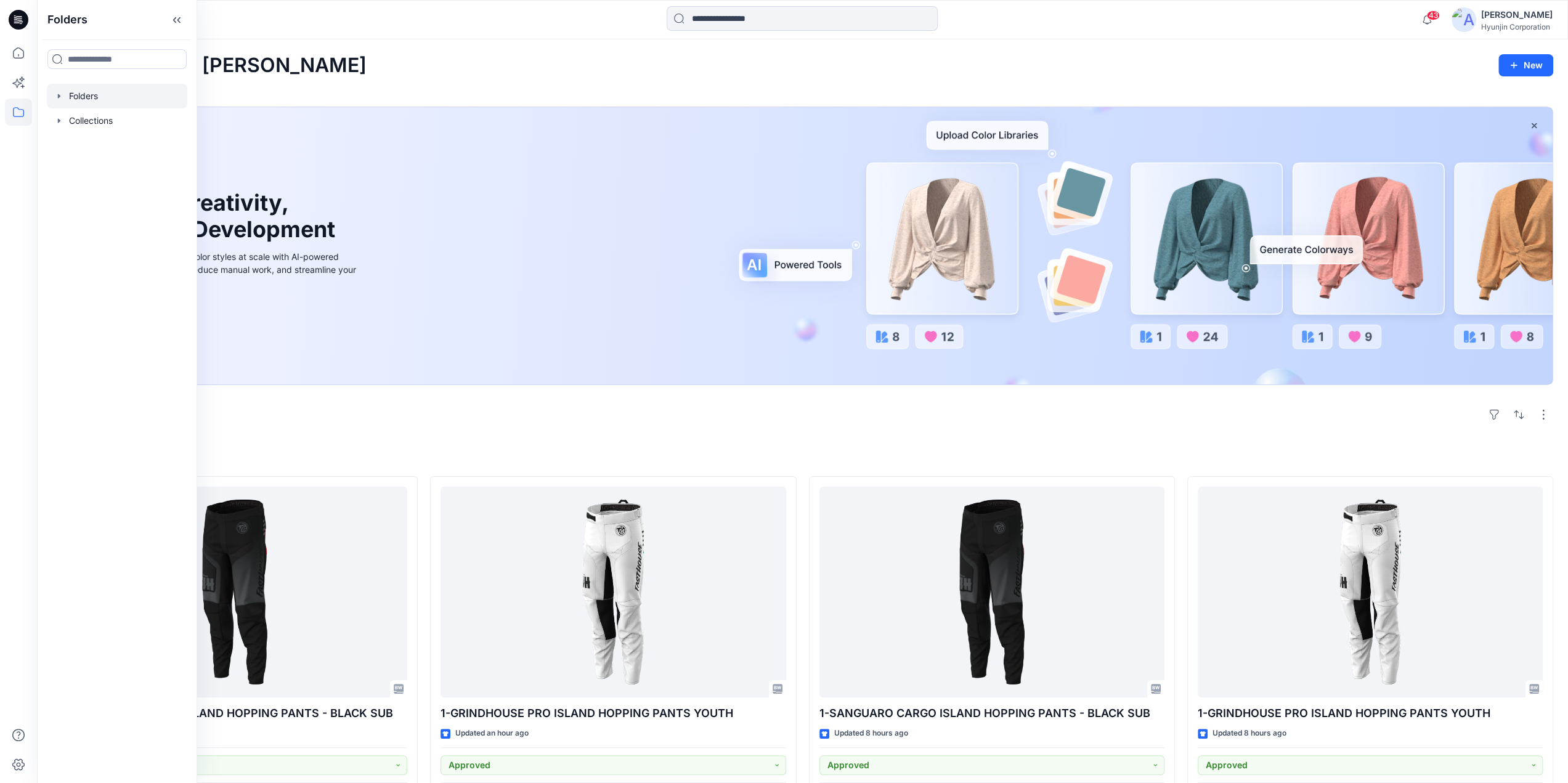
click at [83, 105] on div at bounding box center [117, 95] width 141 height 24
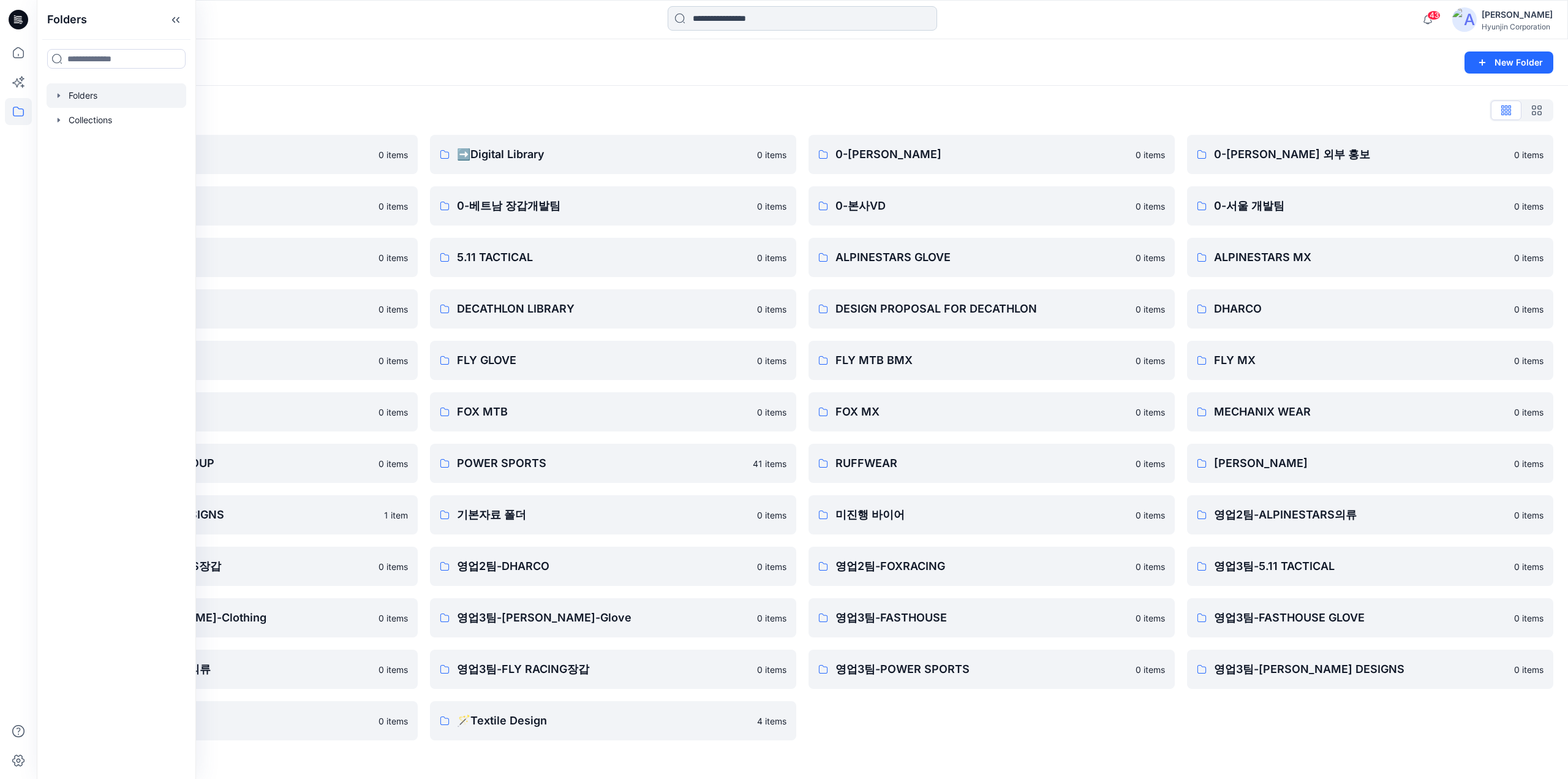
click at [748, 22] on input at bounding box center [803, 18] width 270 height 24
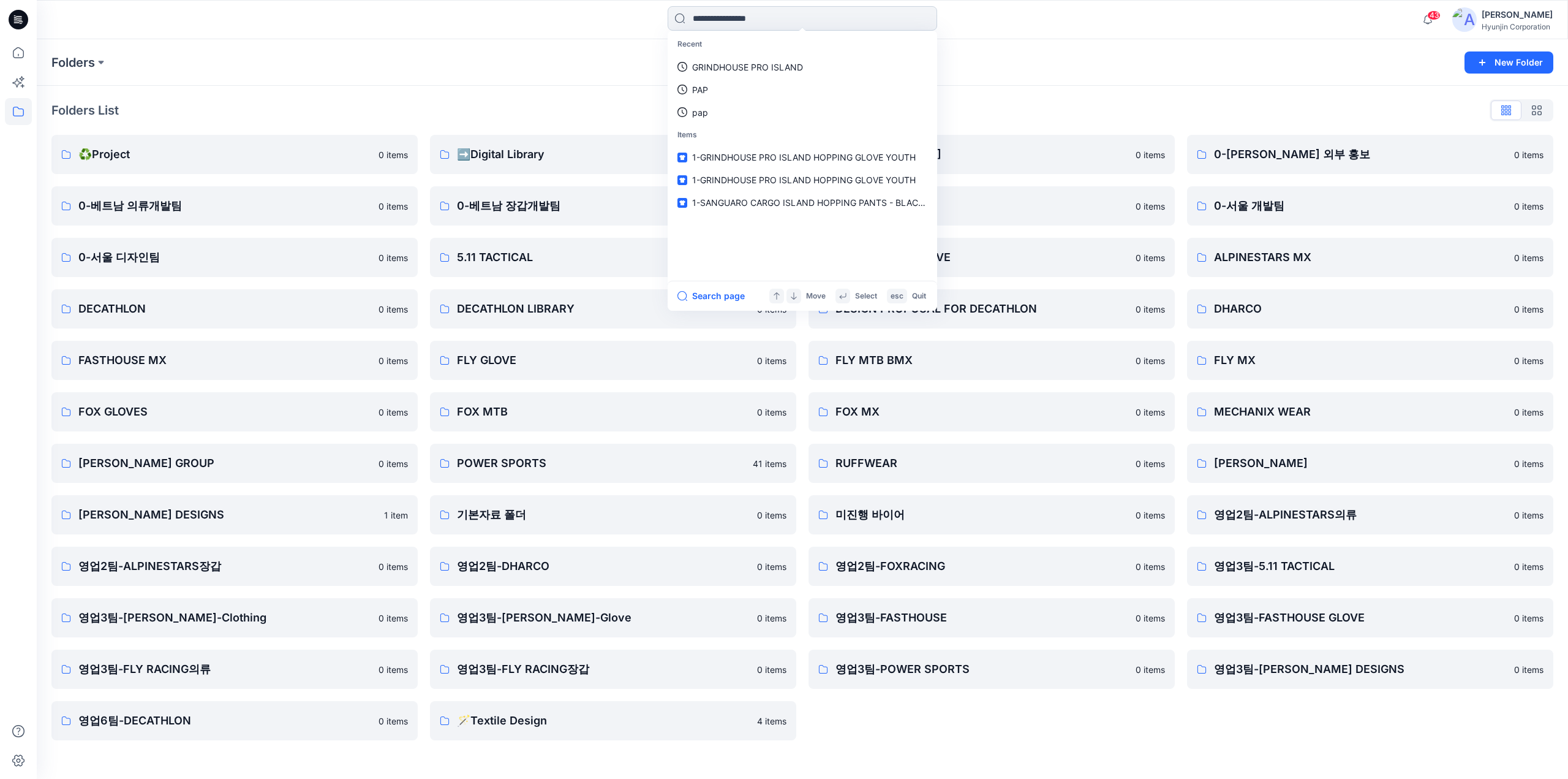
paste input "**********"
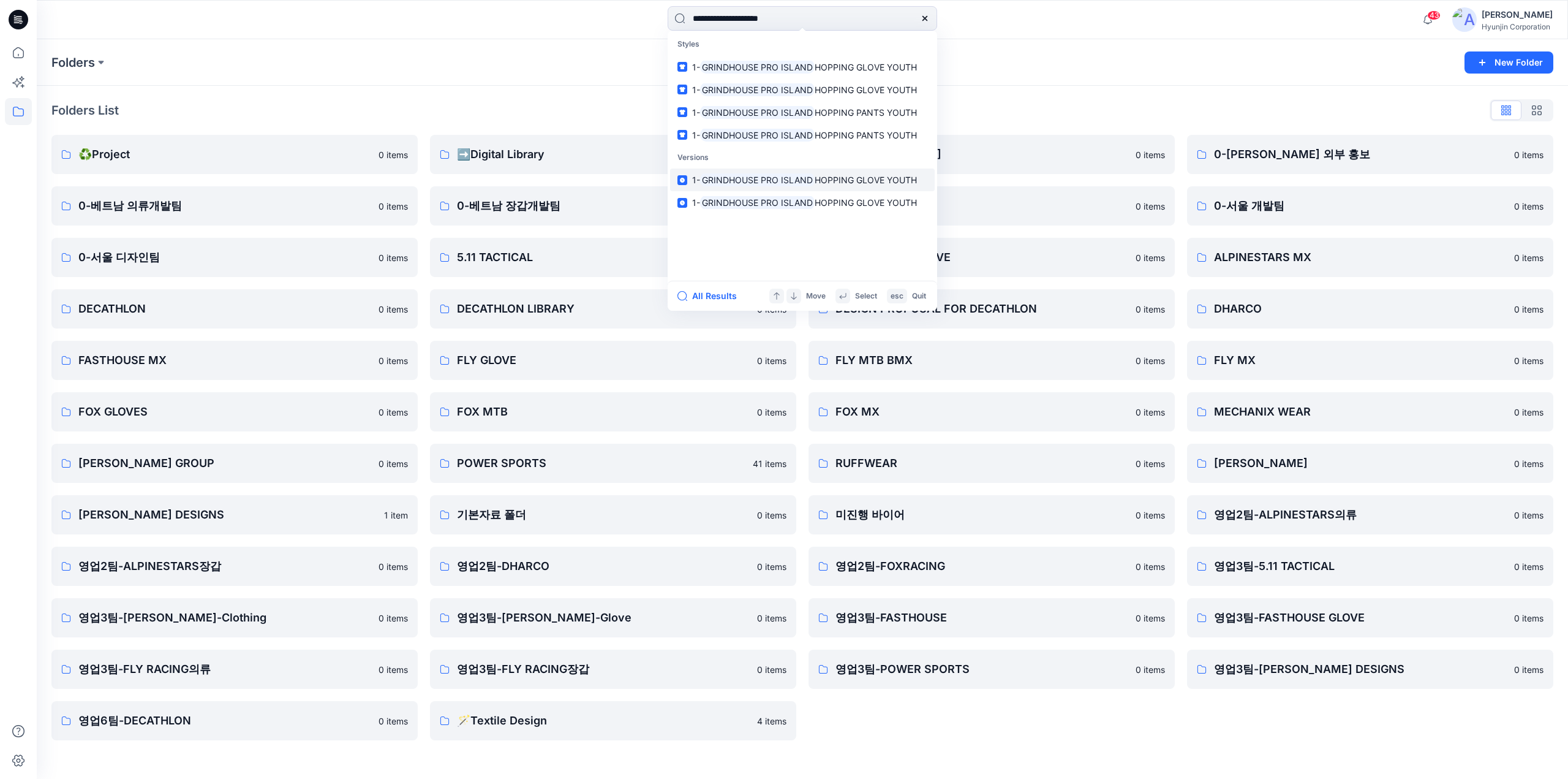
type input "**********"
click at [759, 180] on mark "GRINDHOUSE PRO ISLAND" at bounding box center [757, 179] width 115 height 14
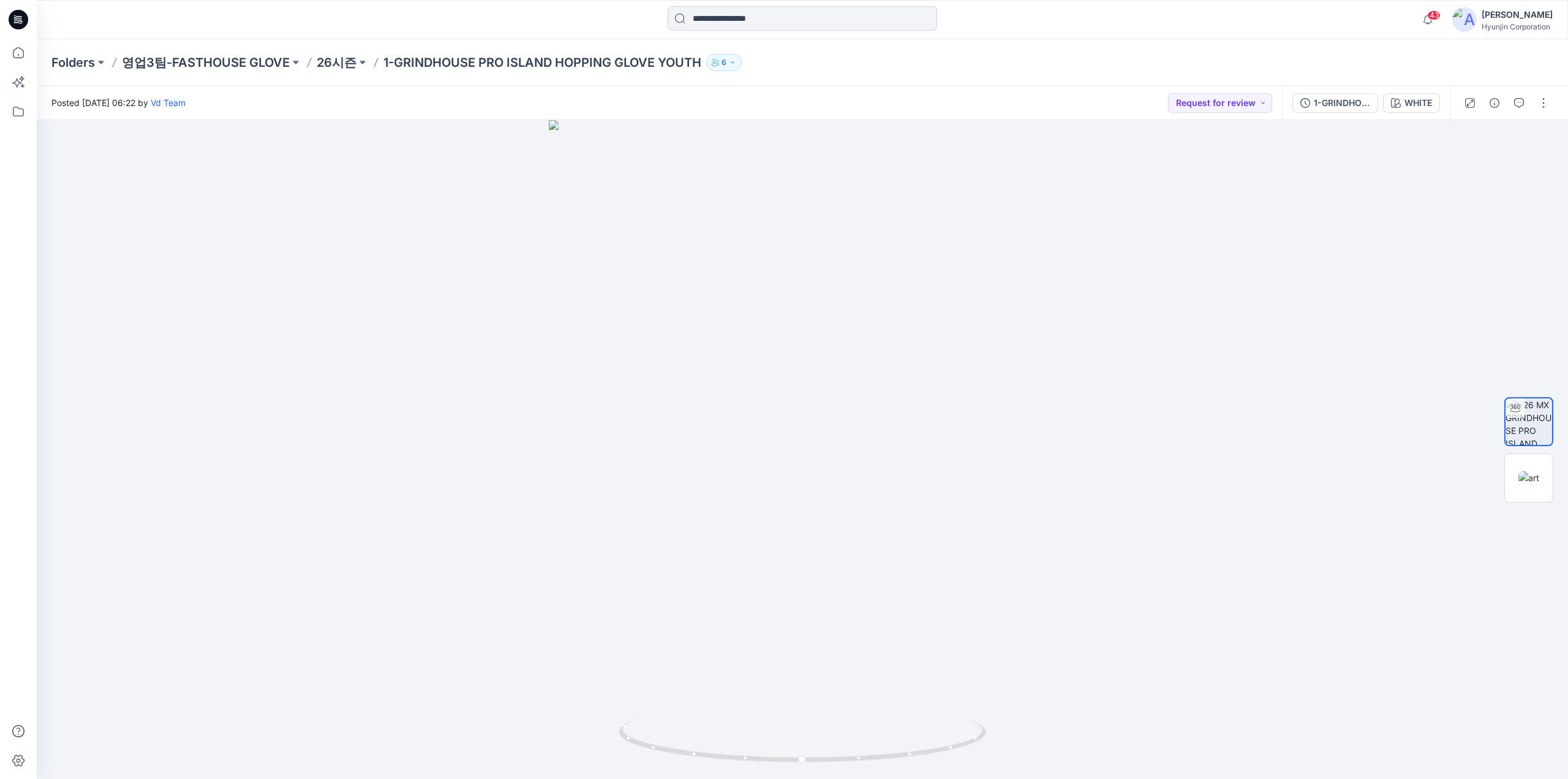
click at [703, 29] on input at bounding box center [803, 18] width 270 height 24
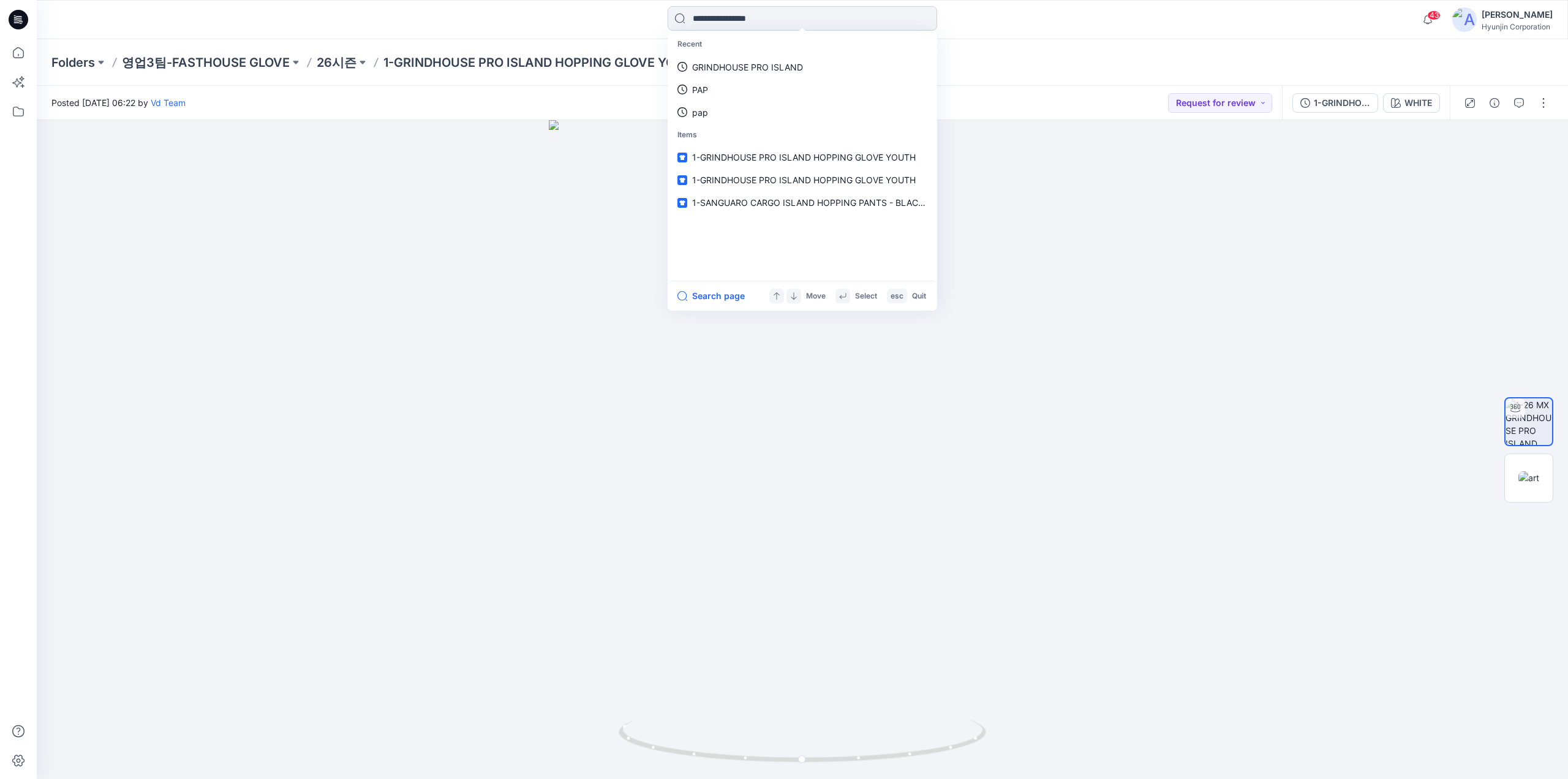
paste input "**********"
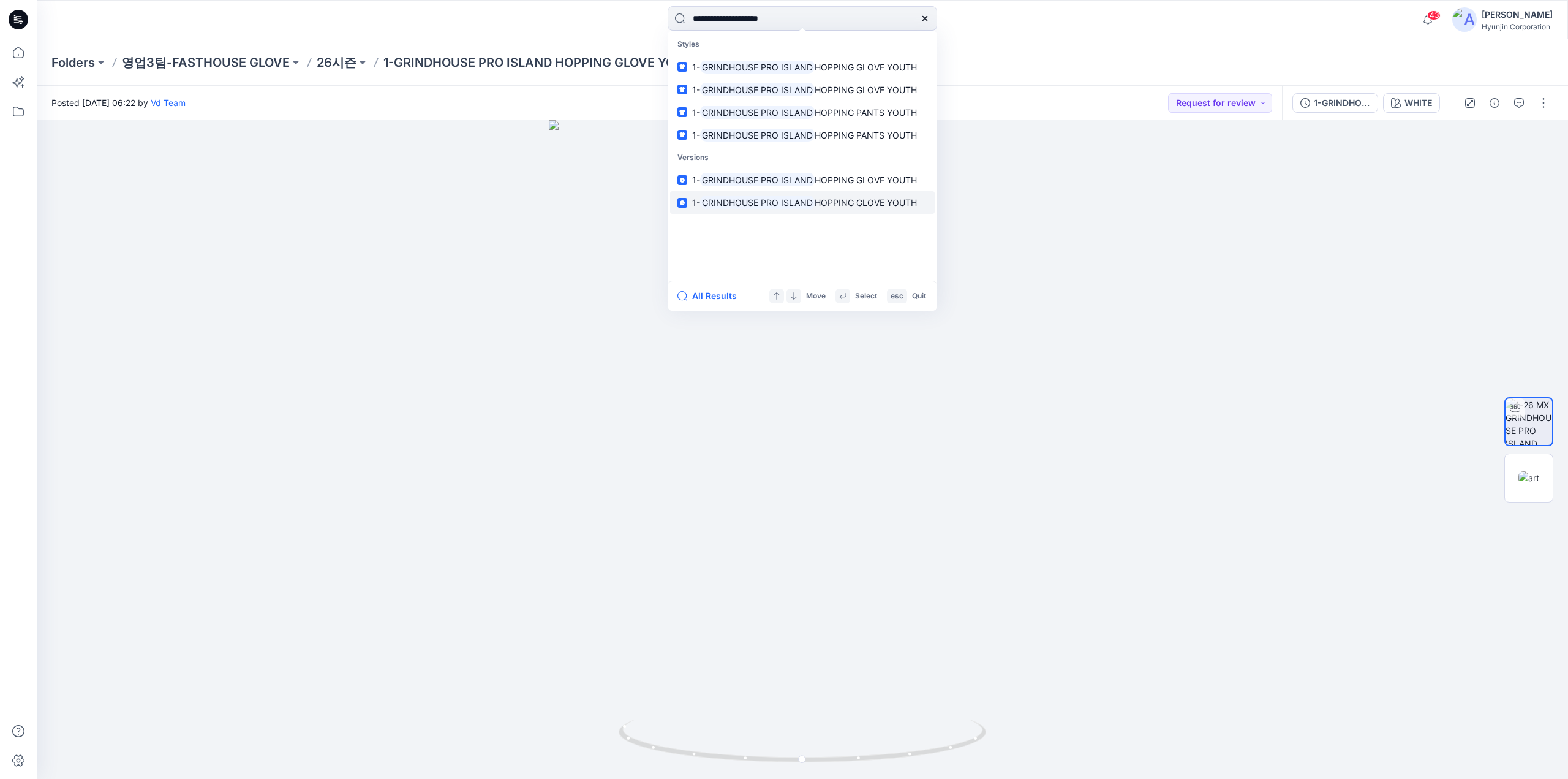
type input "**********"
click at [737, 203] on mark "GRINDHOUSE PRO ISLAND" at bounding box center [757, 202] width 115 height 14
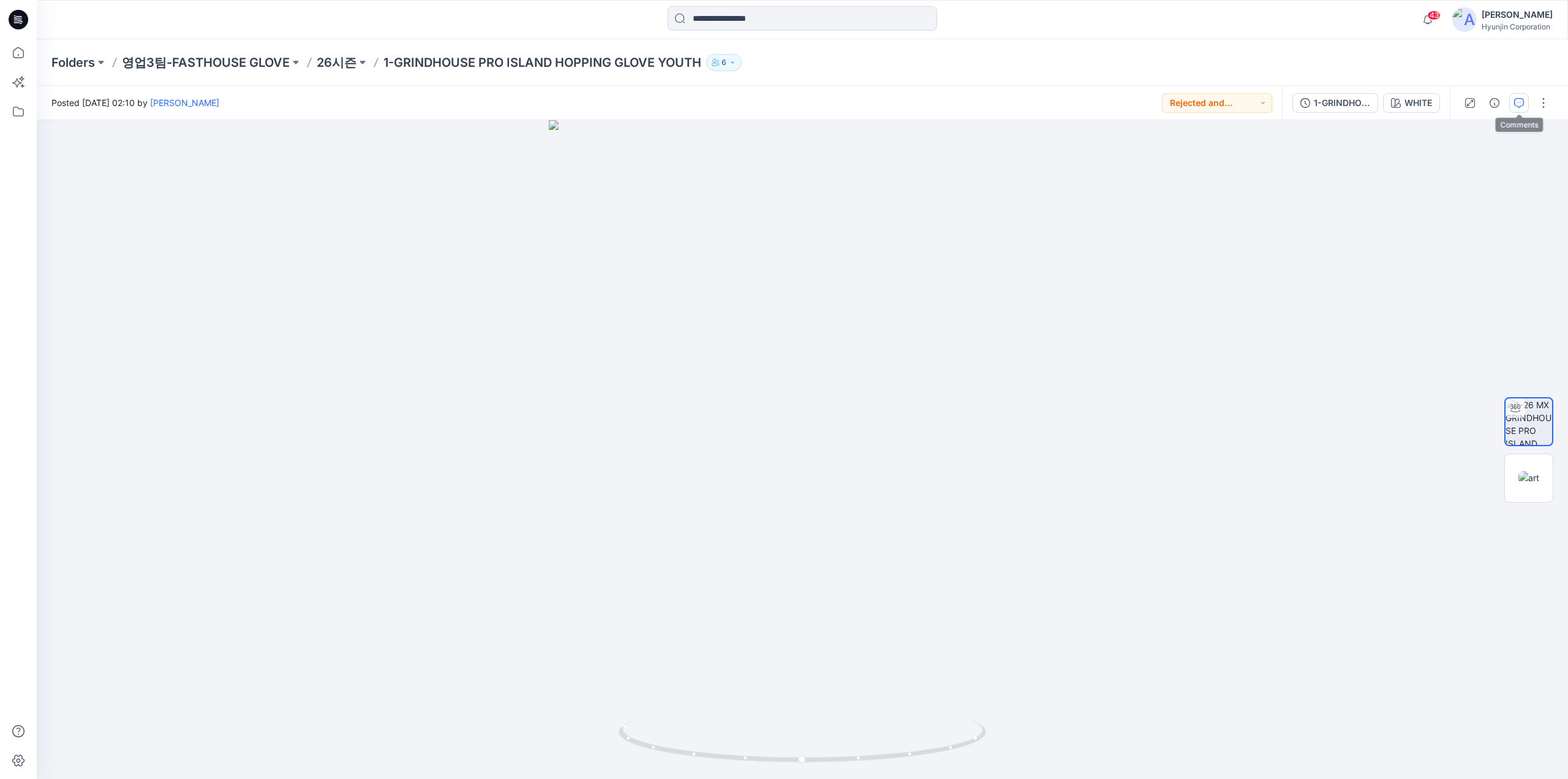
click at [1519, 108] on button "button" at bounding box center [1519, 102] width 19 height 19
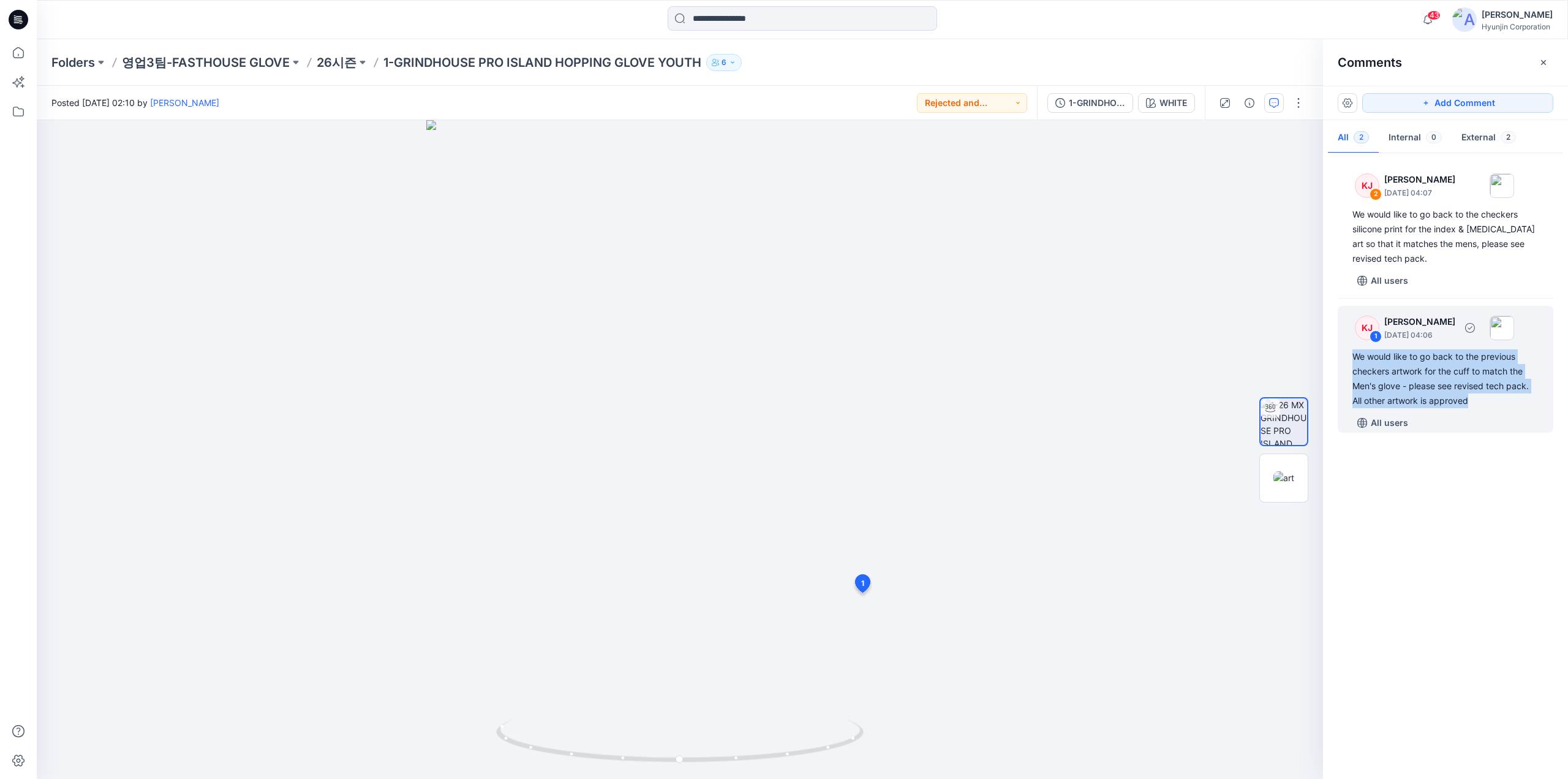
drag, startPoint x: 1475, startPoint y: 400, endPoint x: 1350, endPoint y: 358, distance: 131.9
click at [1350, 358] on div "KJ 1 [PERSON_NAME] [DATE] 04:06 We would like to go back to the previous checke…" at bounding box center [1445, 369] width 215 height 127
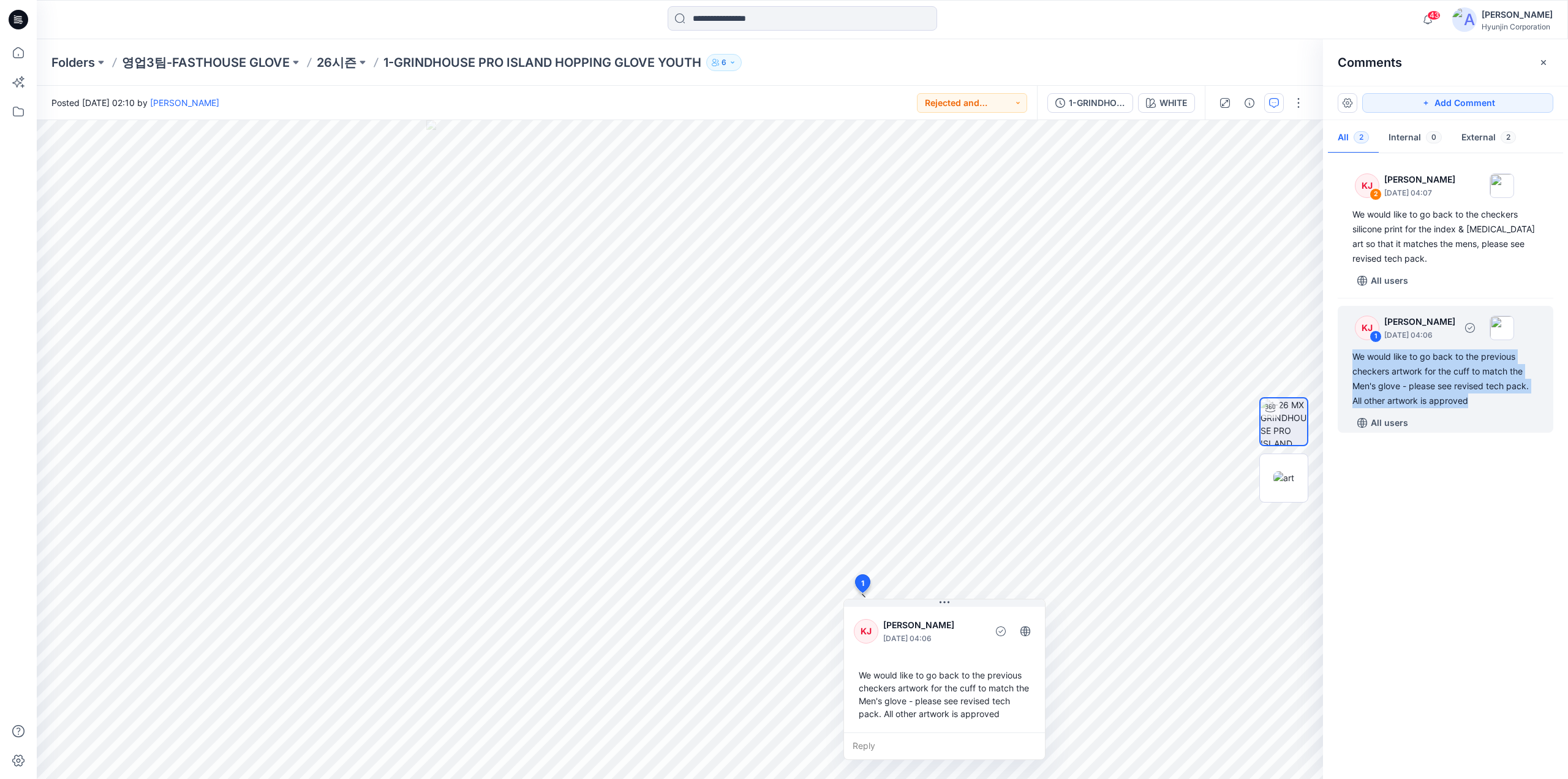
copy div "We would like to go back to the previous checkers artwork for the cuff to match…"
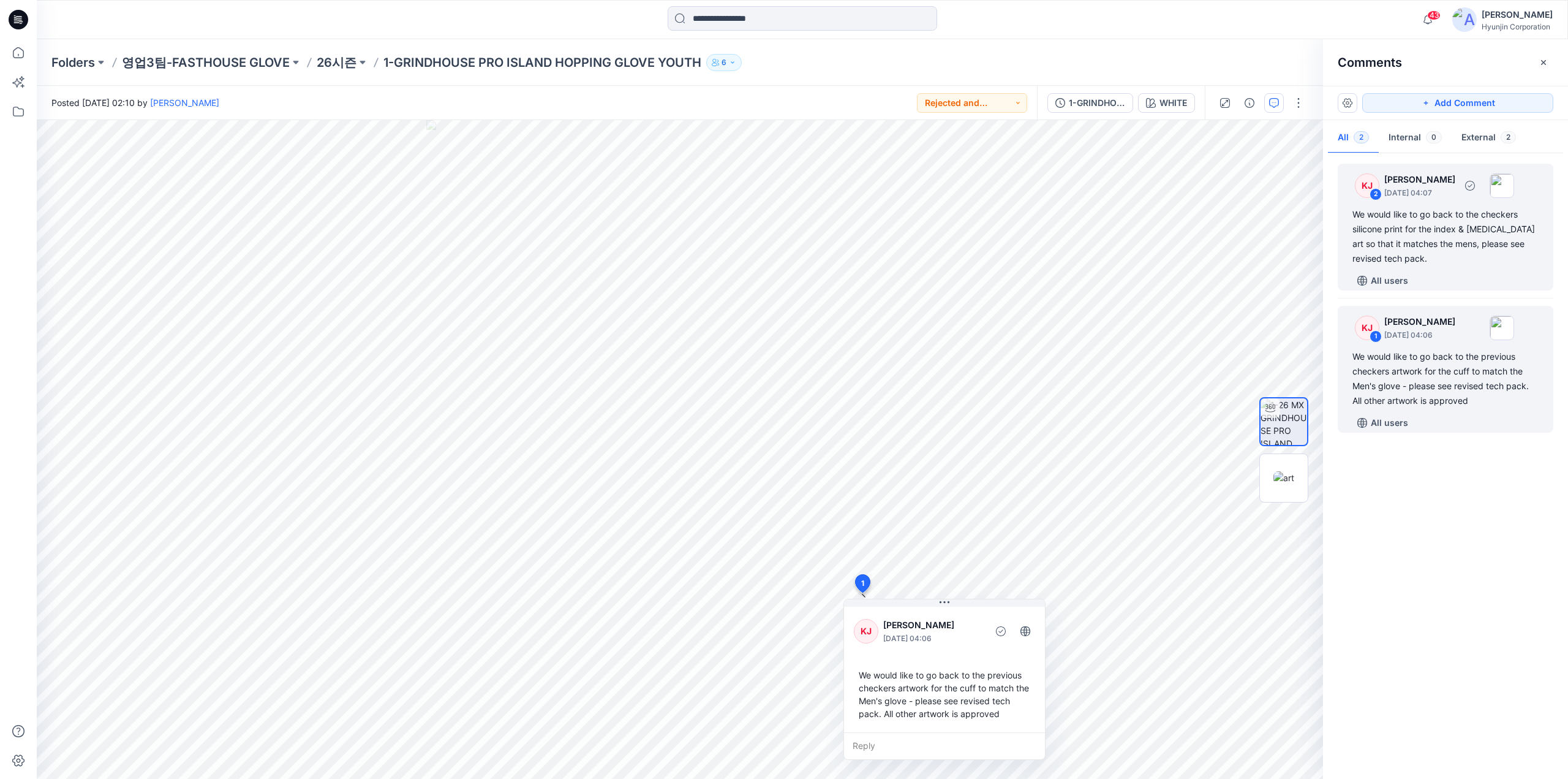
click at [1408, 236] on div "We would like to go back to the checkers silicone print for the index & [MEDICA…" at bounding box center [1446, 236] width 186 height 59
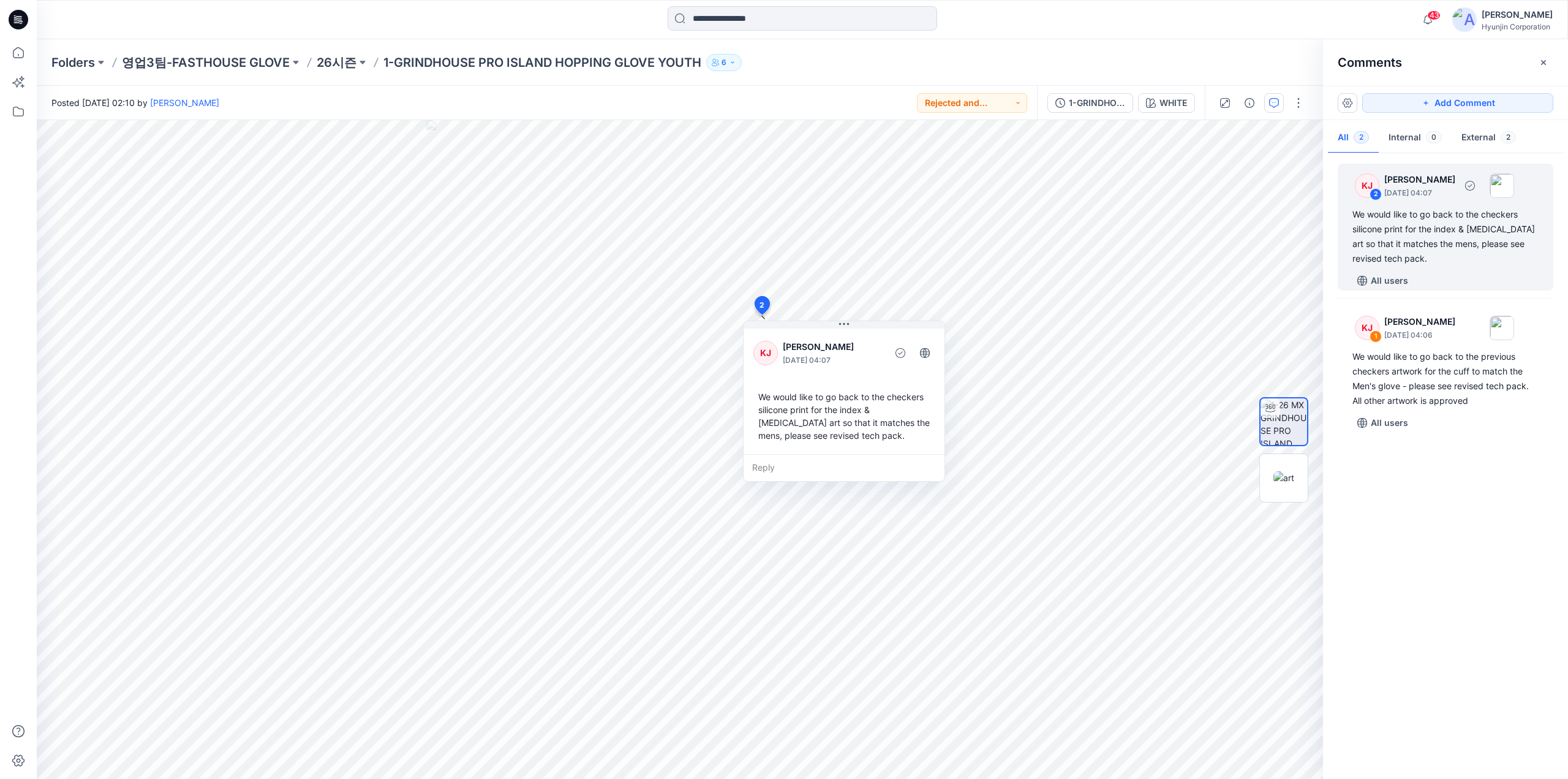
click at [1436, 249] on div "We would like to go back to the checkers silicone print for the index & [MEDICA…" at bounding box center [1446, 236] width 186 height 59
drag, startPoint x: 1410, startPoint y: 392, endPoint x: 1337, endPoint y: 360, distance: 79.7
click at [1337, 360] on div "KJ 2 [PERSON_NAME] [DATE] 04:07 We would like to go back to the checkers silico…" at bounding box center [1446, 463] width 245 height 614
copy div "We would like to go back to the previous checkers artwork for the cuff to match…"
